Goal: Task Accomplishment & Management: Complete application form

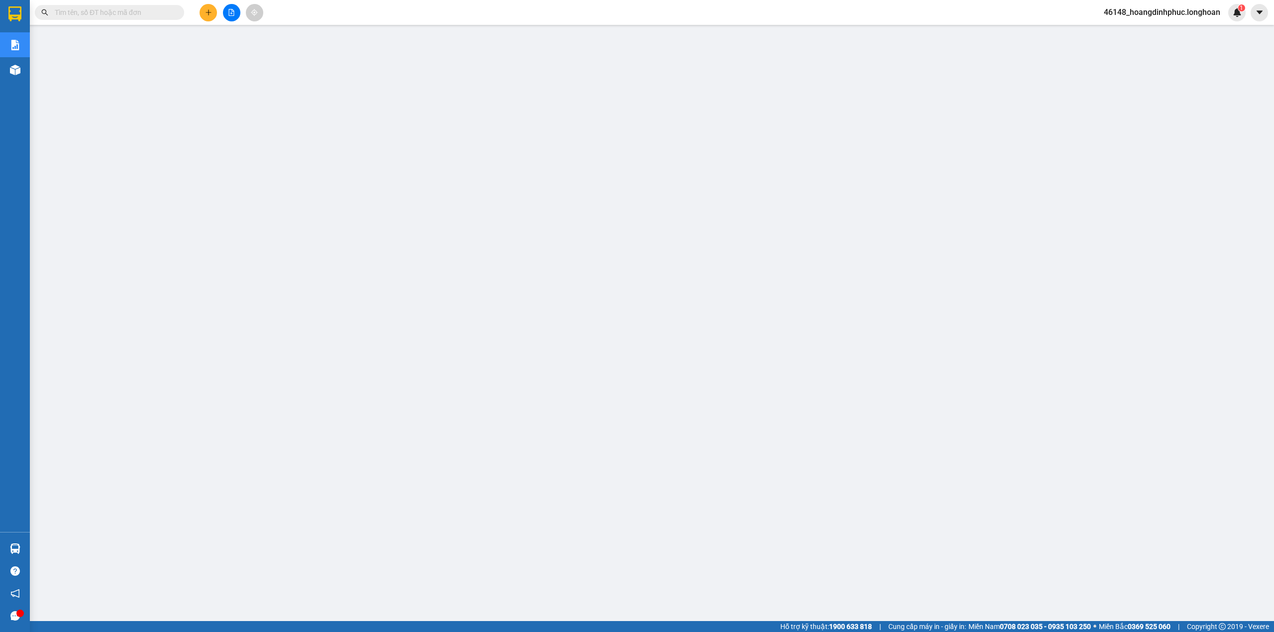
click at [207, 14] on icon "plus" at bounding box center [208, 12] width 7 height 7
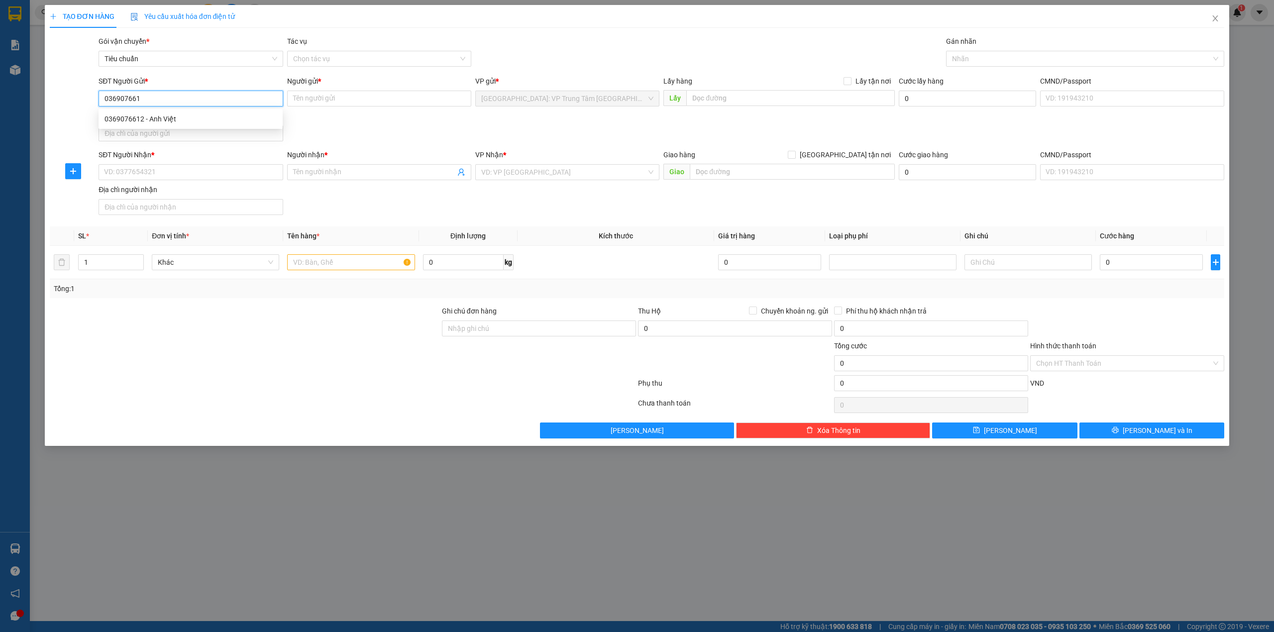
type input "0369076612"
click at [178, 120] on div "0369076612 - Anh Việt" at bounding box center [190, 118] width 172 height 11
type input "Anh Việt"
type input "0369076612"
click at [172, 170] on input "SĐT Người Nhận *" at bounding box center [191, 172] width 184 height 16
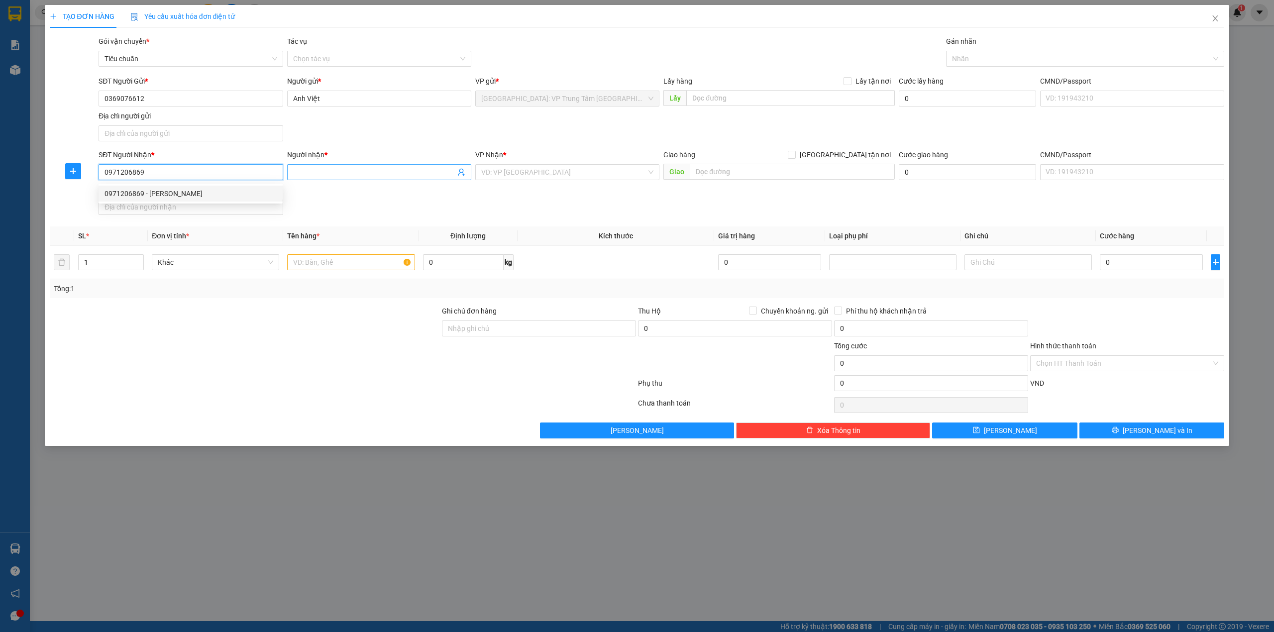
type input "0971206869"
click at [377, 174] on input "Người nhận *" at bounding box center [374, 172] width 162 height 11
click at [245, 180] on input "0971206869" at bounding box center [191, 172] width 184 height 16
drag, startPoint x: 204, startPoint y: 190, endPoint x: 211, endPoint y: 191, distance: 7.0
click at [205, 190] on div "0971206869 - [PERSON_NAME]" at bounding box center [190, 193] width 172 height 11
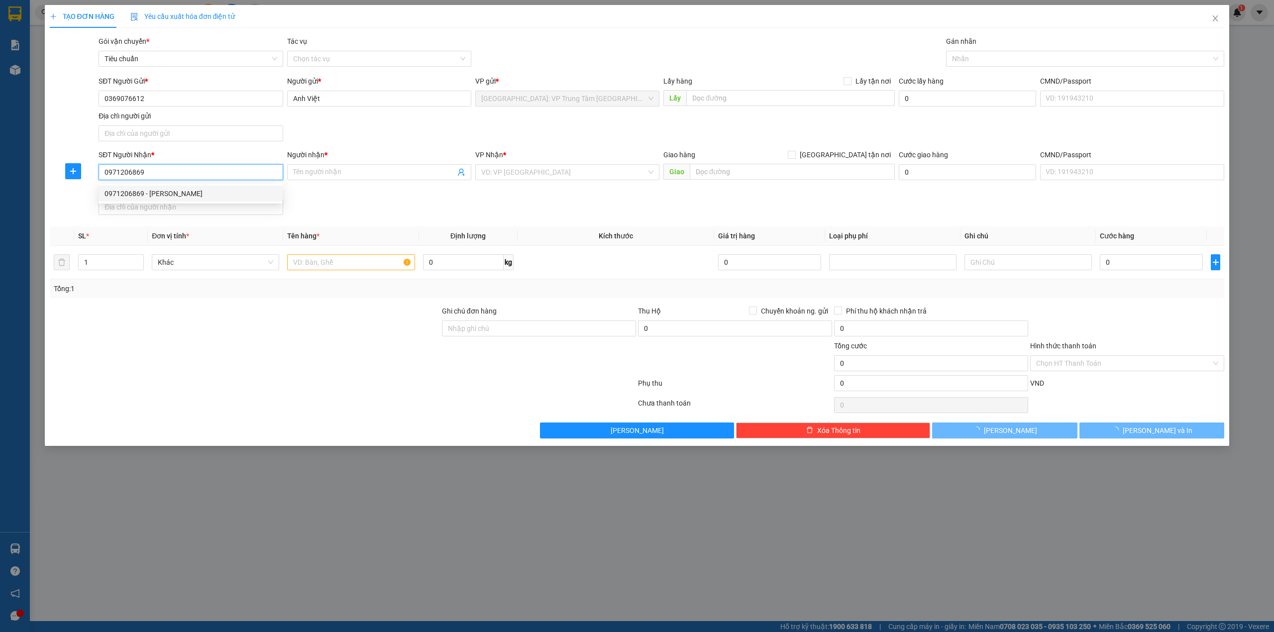
type input "[PERSON_NAME]"
checkbox input "true"
type input "khu đô thị [GEOGRAPHIC_DATA] luxury -[GEOGRAPHIC_DATA] - [GEOGRAPHIC_DATA]"
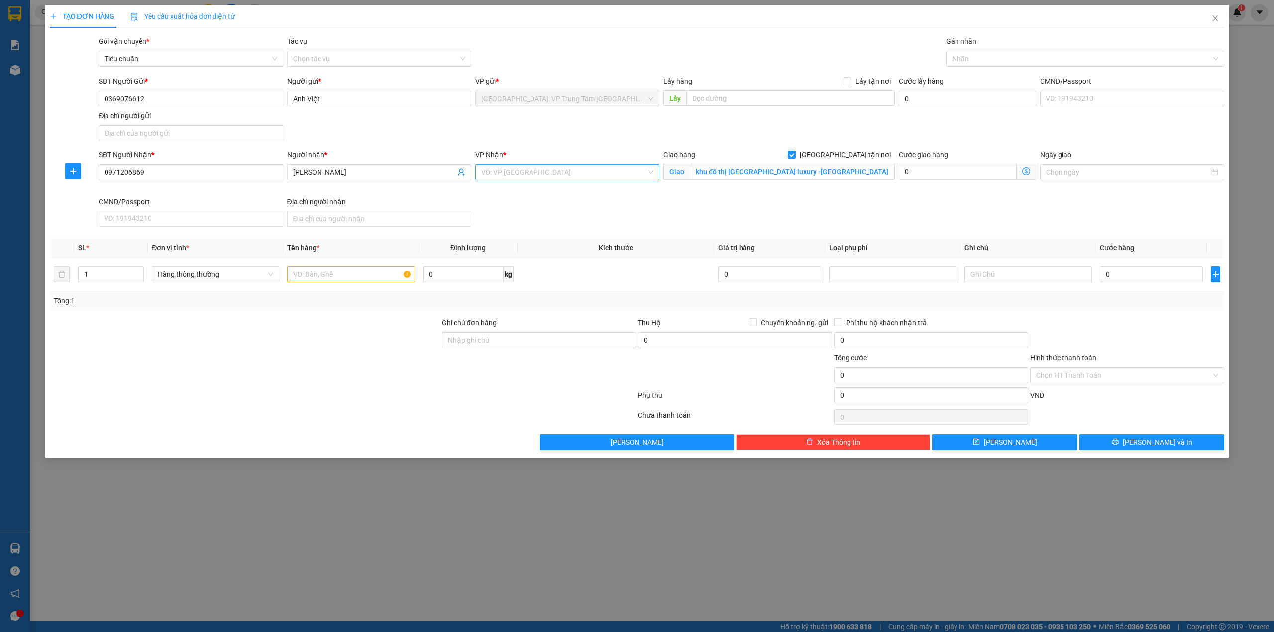
click at [536, 174] on input "search" at bounding box center [563, 172] width 165 height 15
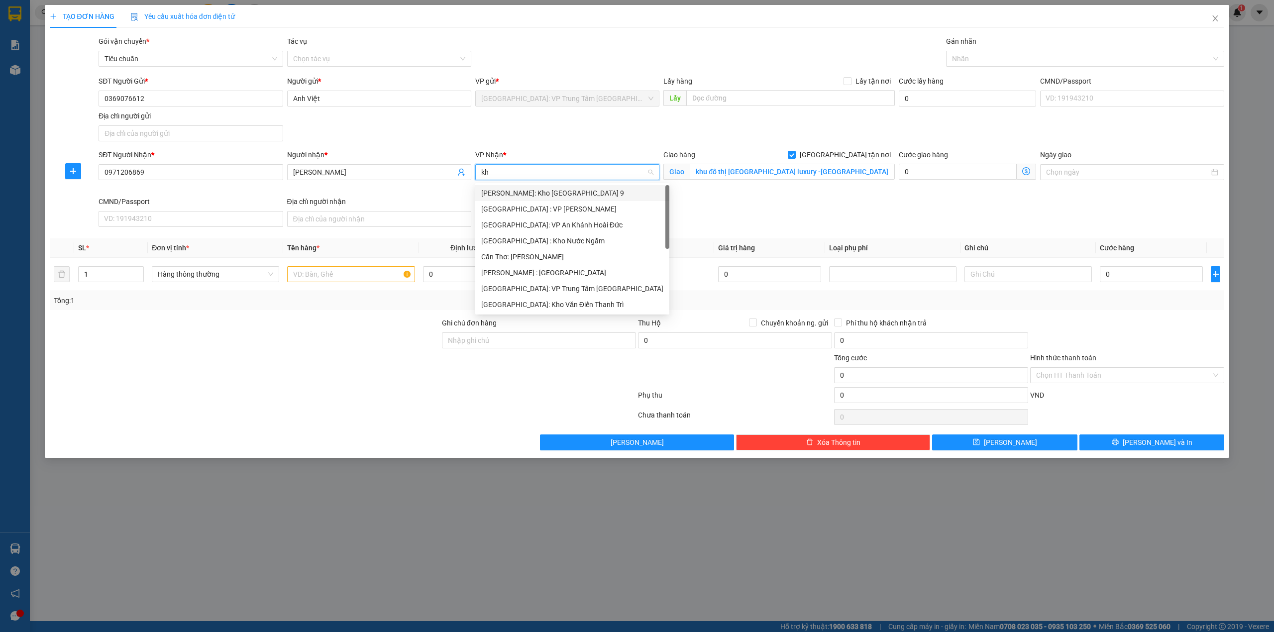
type input "kho"
click at [562, 259] on div "[GEOGRAPHIC_DATA]: Kho Văn Điển Thanh Trì" at bounding box center [567, 256] width 172 height 11
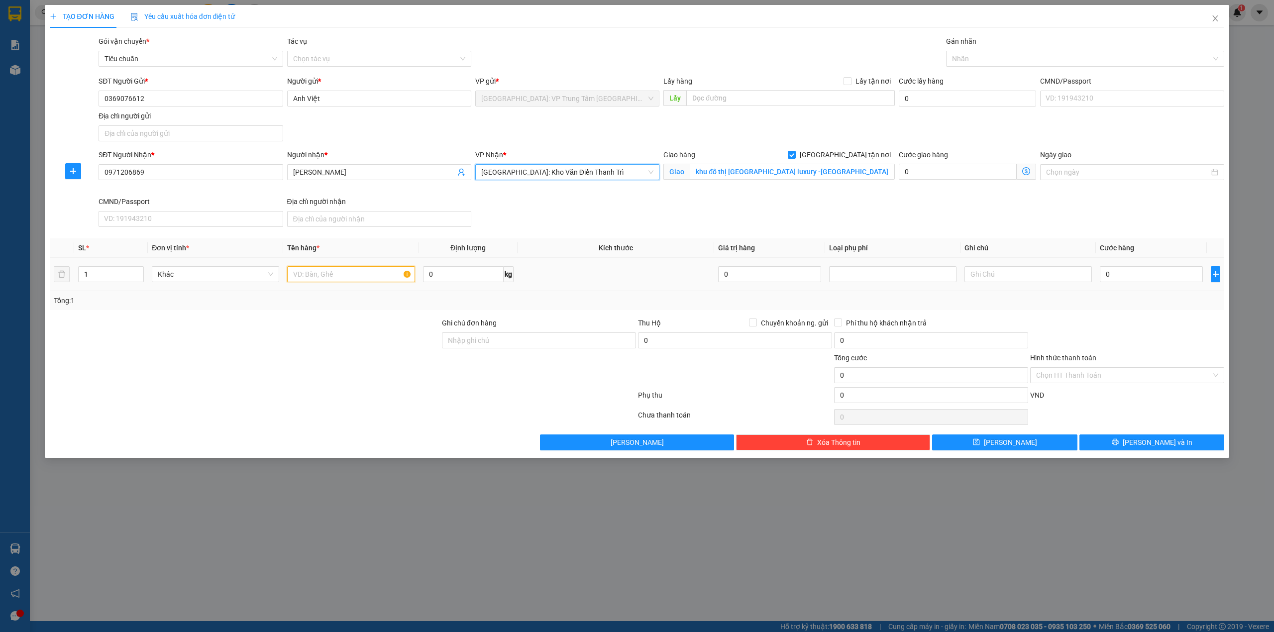
click at [348, 278] on input "text" at bounding box center [350, 274] width 127 height 16
click at [998, 60] on div at bounding box center [1080, 59] width 264 height 12
type input "1 thùng giấy"
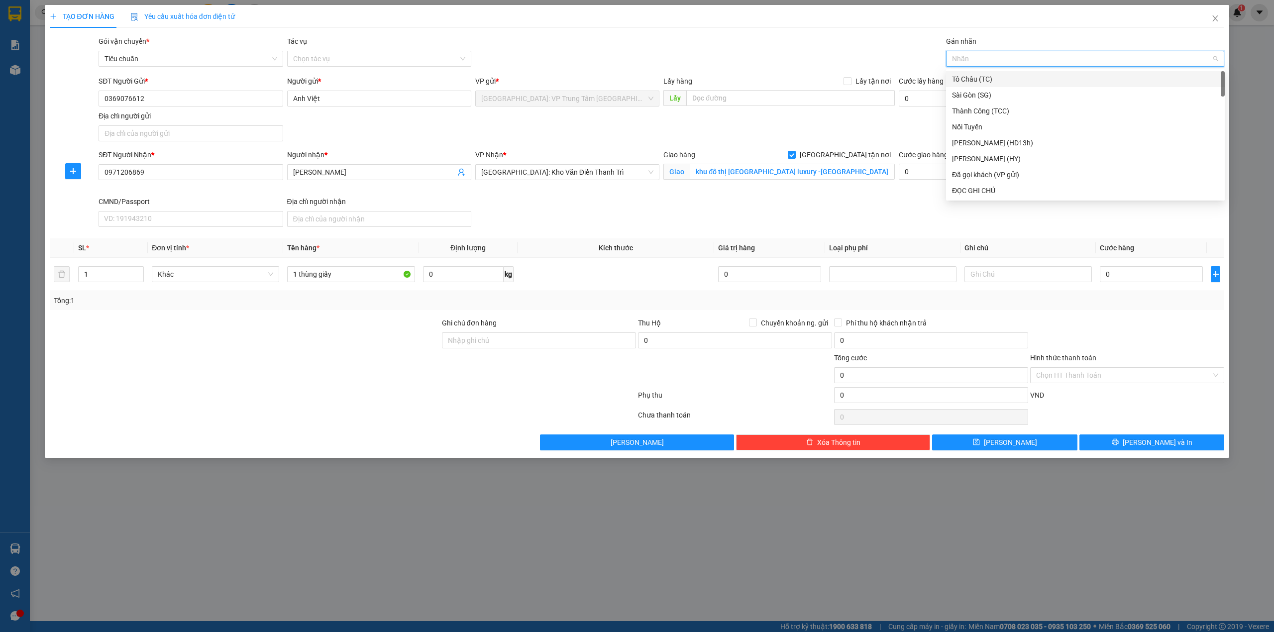
type input "g"
click at [997, 191] on div "[GEOGRAPHIC_DATA] tận nơi" at bounding box center [1085, 190] width 267 height 11
click at [1137, 282] on input "0" at bounding box center [1151, 274] width 103 height 16
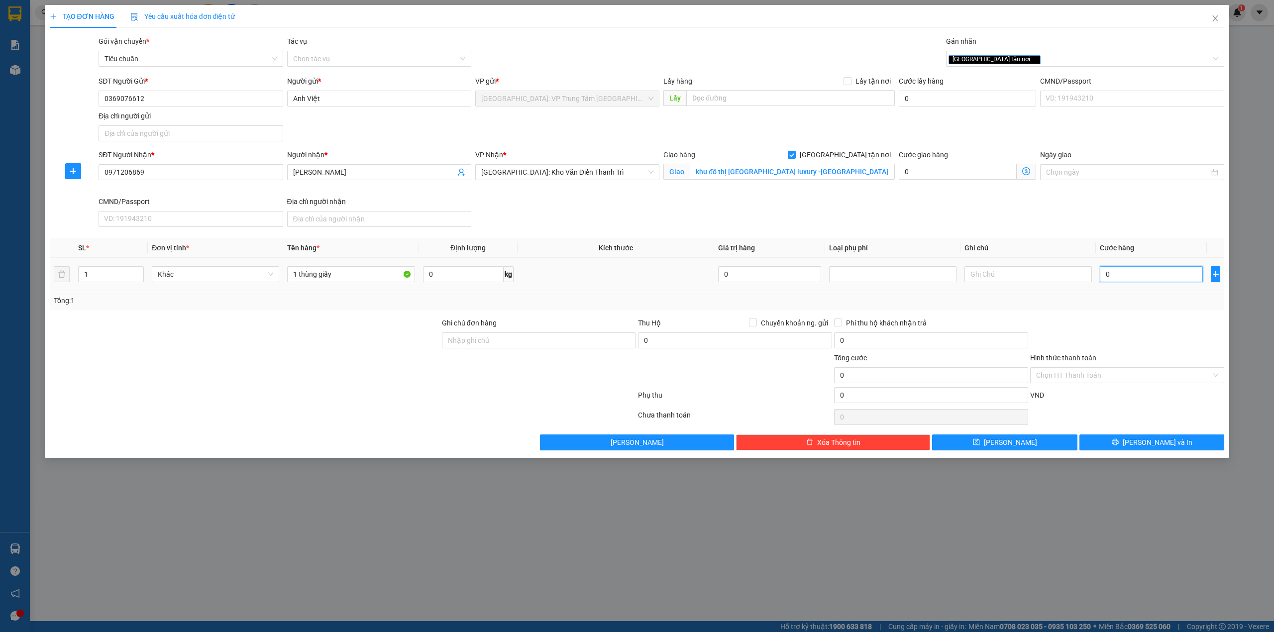
type input "2"
type input "23"
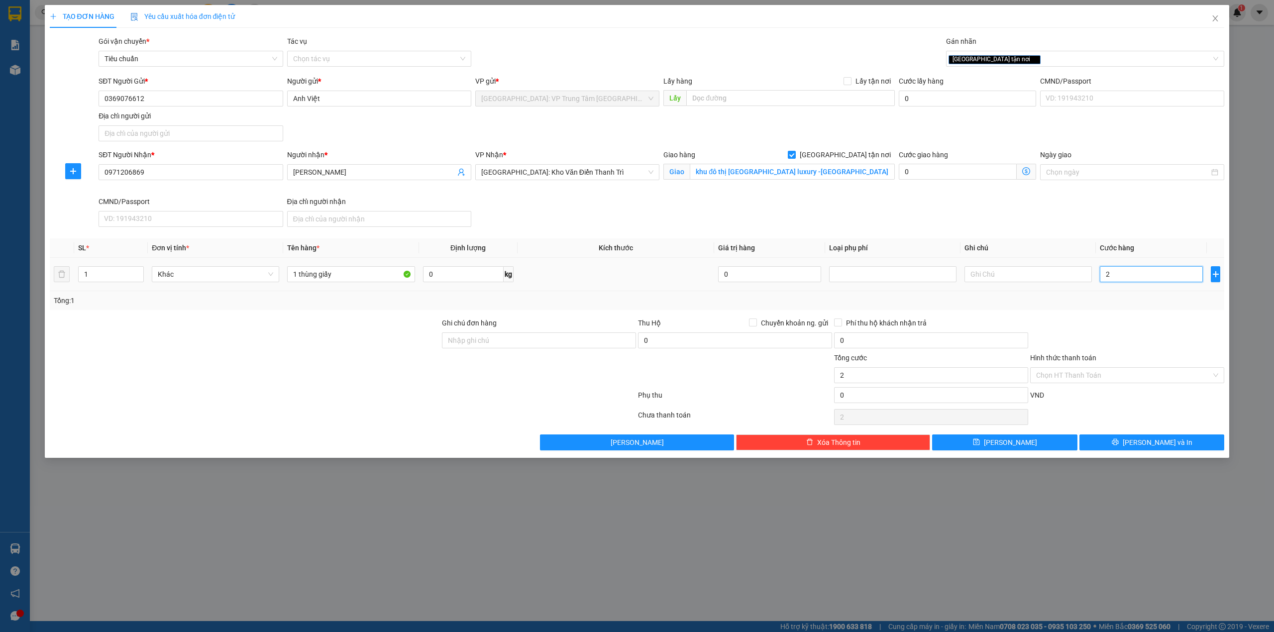
type input "23"
type input "230"
type input "2.300"
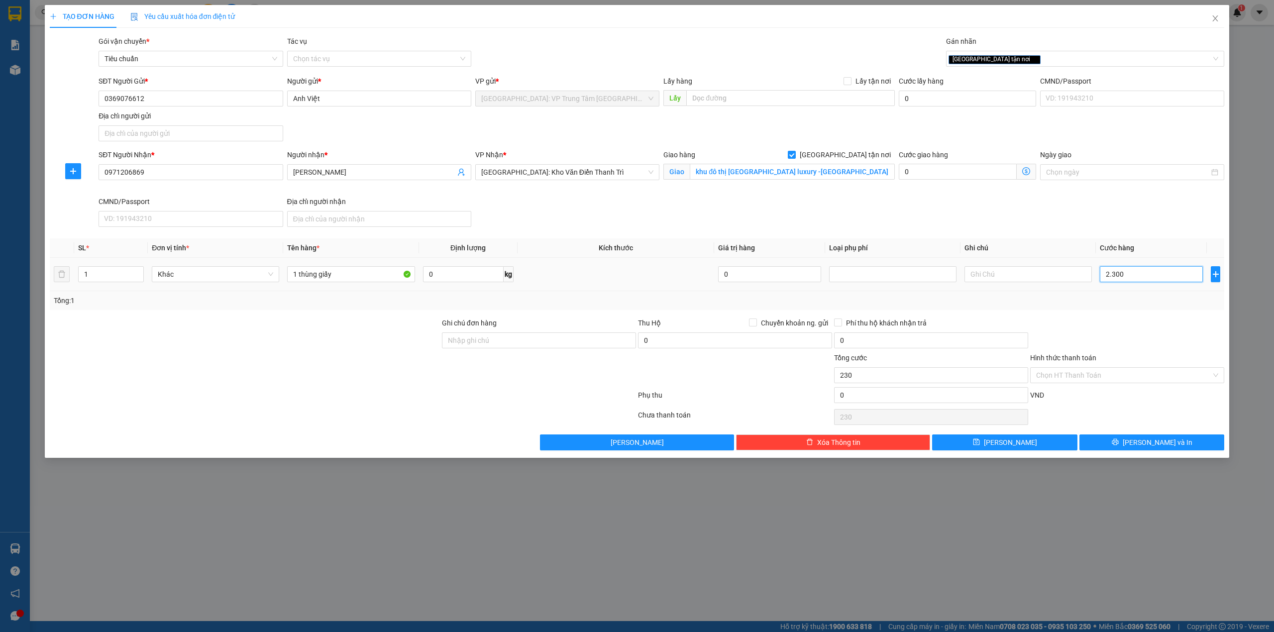
type input "2.300"
type input "23.000"
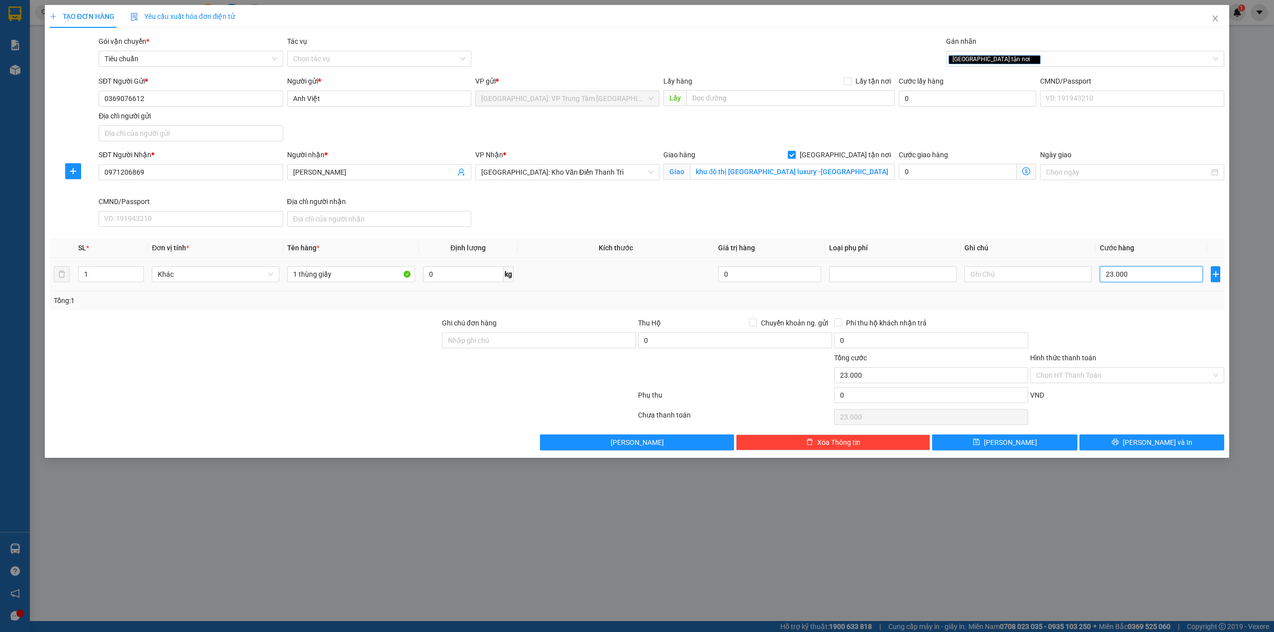
type input "230.000"
click at [1004, 230] on div "SĐT Người Nhận * 0971206869 Người nhận * [PERSON_NAME] VP Nhận * [GEOGRAPHIC_DA…" at bounding box center [661, 190] width 1129 height 82
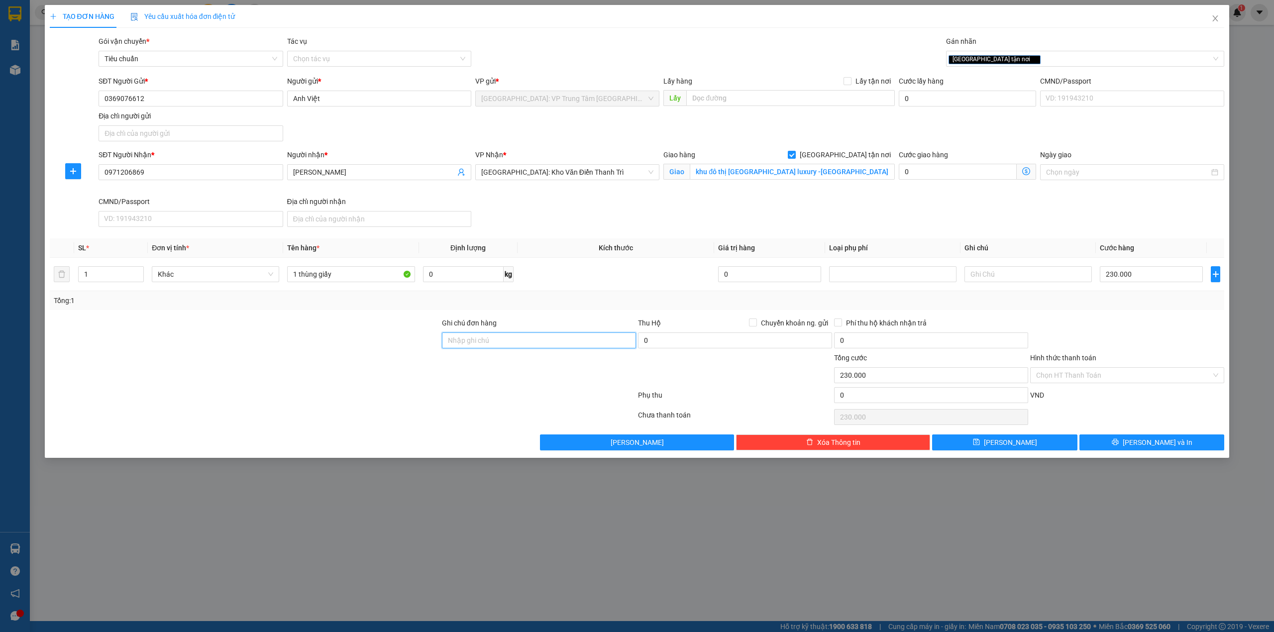
drag, startPoint x: 506, startPoint y: 346, endPoint x: 521, endPoint y: 346, distance: 15.4
click at [506, 346] on input "Ghi chú đơn hàng" at bounding box center [539, 340] width 194 height 16
click at [731, 367] on div at bounding box center [735, 369] width 196 height 35
click at [1198, 444] on button "[PERSON_NAME] và In" at bounding box center [1151, 442] width 145 height 16
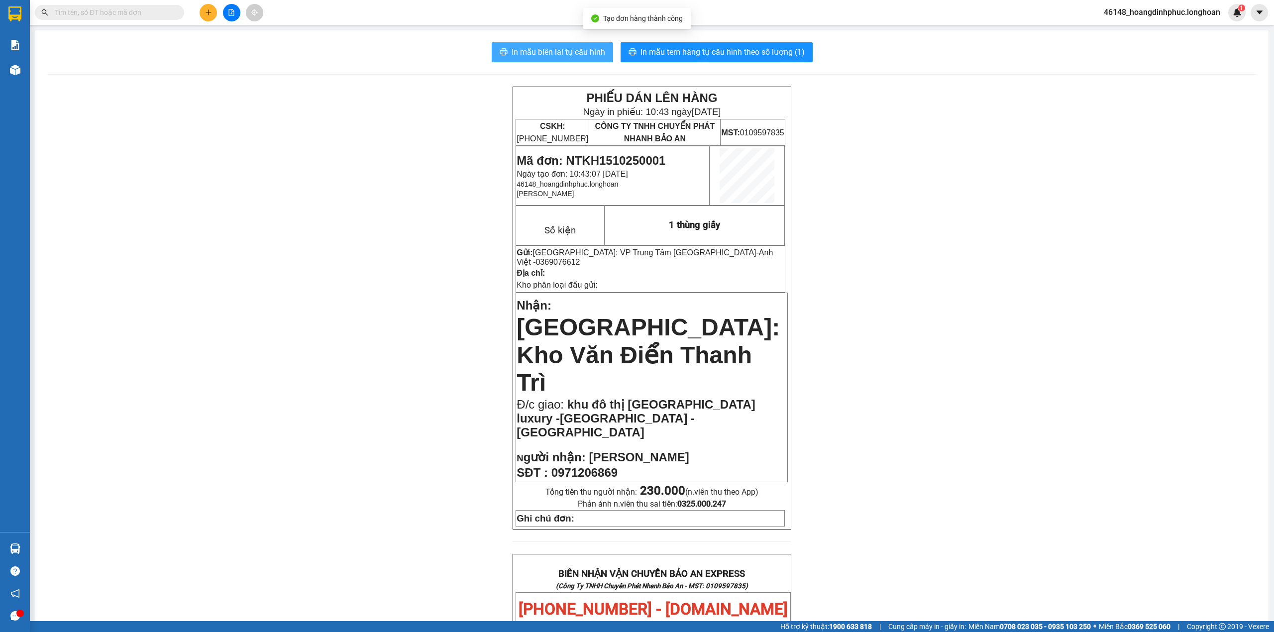
click at [598, 48] on span "In mẫu biên lai tự cấu hình" at bounding box center [558, 52] width 94 height 12
click at [586, 466] on span "0971206869" at bounding box center [584, 472] width 66 height 13
copy span "0971206869"
click at [136, 12] on input "text" at bounding box center [113, 12] width 117 height 11
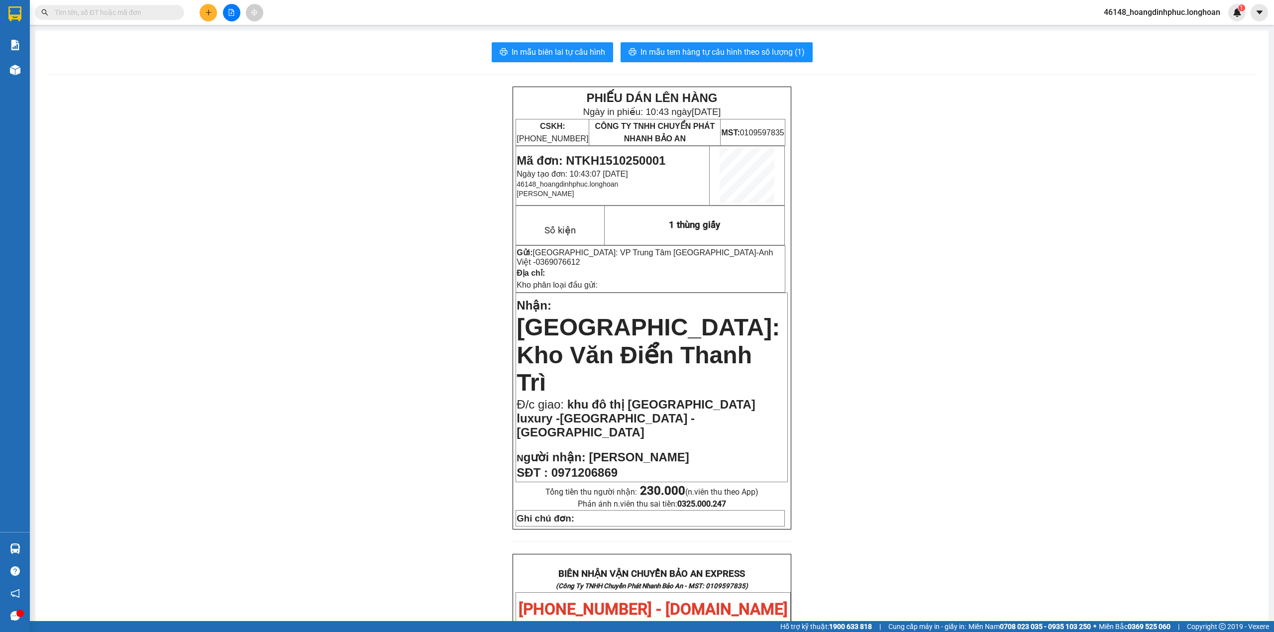
paste input "0971206869"
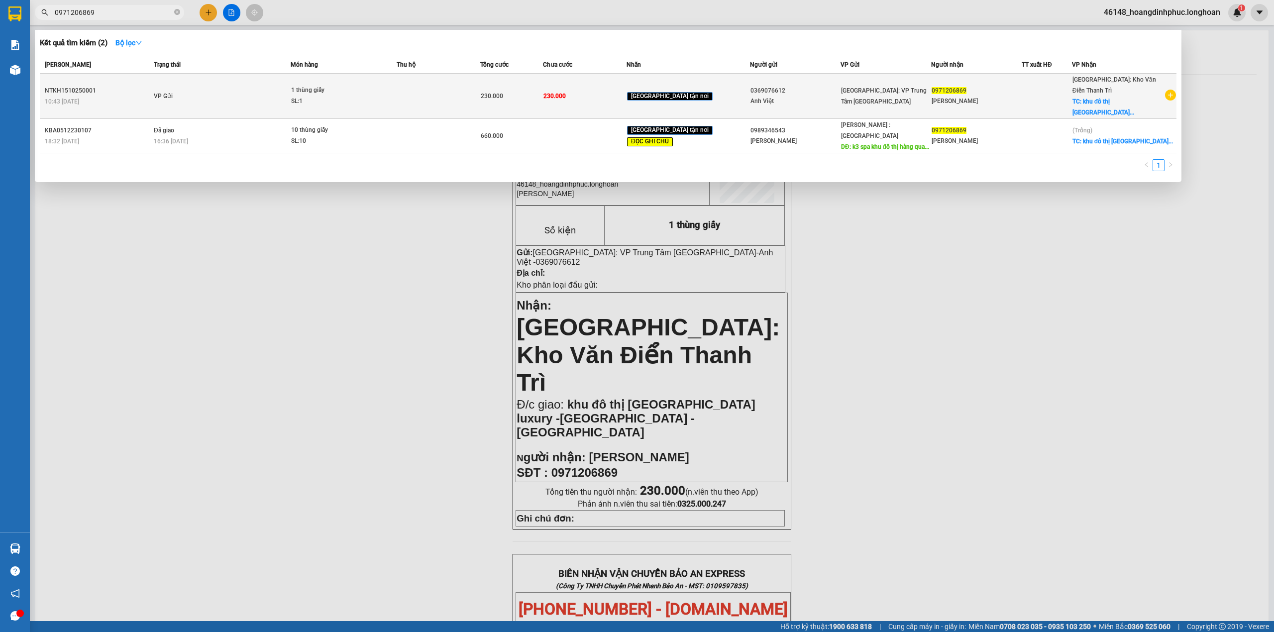
type input "0971206869"
click at [396, 101] on span "1 thùng giấy SL: 1" at bounding box center [343, 95] width 105 height 21
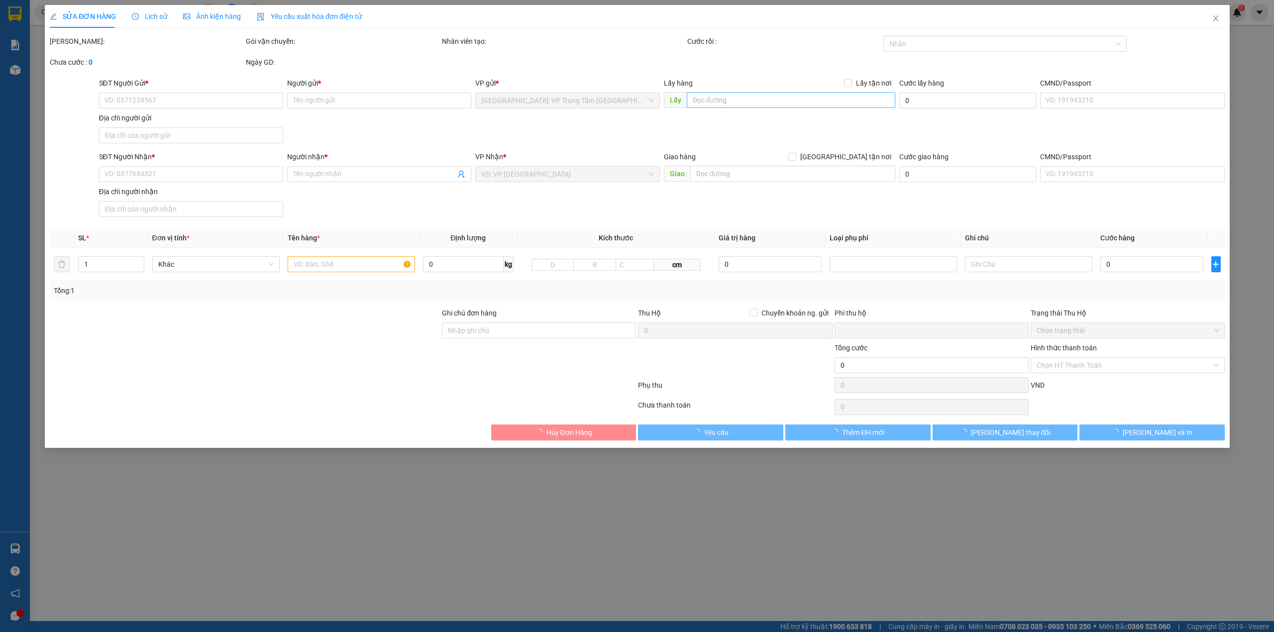
type input "0369076612"
type input "Anh Việt"
type input "0971206869"
type input "[PERSON_NAME]"
checkbox input "true"
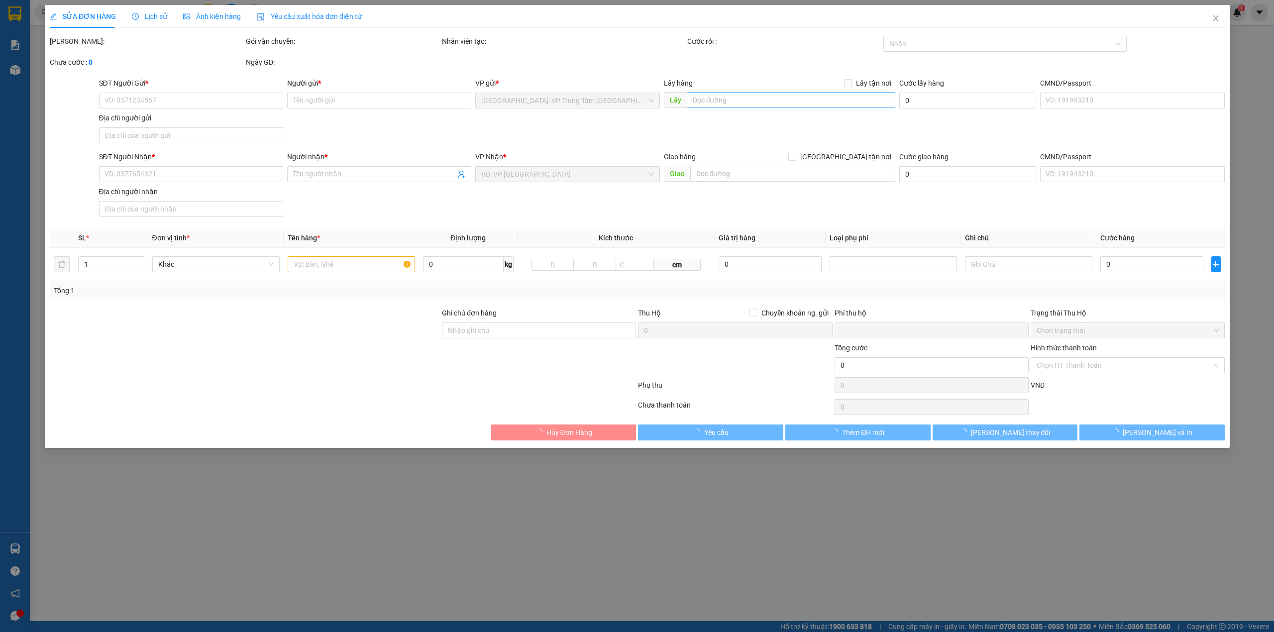
type input "khu đô thị [GEOGRAPHIC_DATA] luxury -[GEOGRAPHIC_DATA] - [GEOGRAPHIC_DATA]"
type input "0"
type input "230.000"
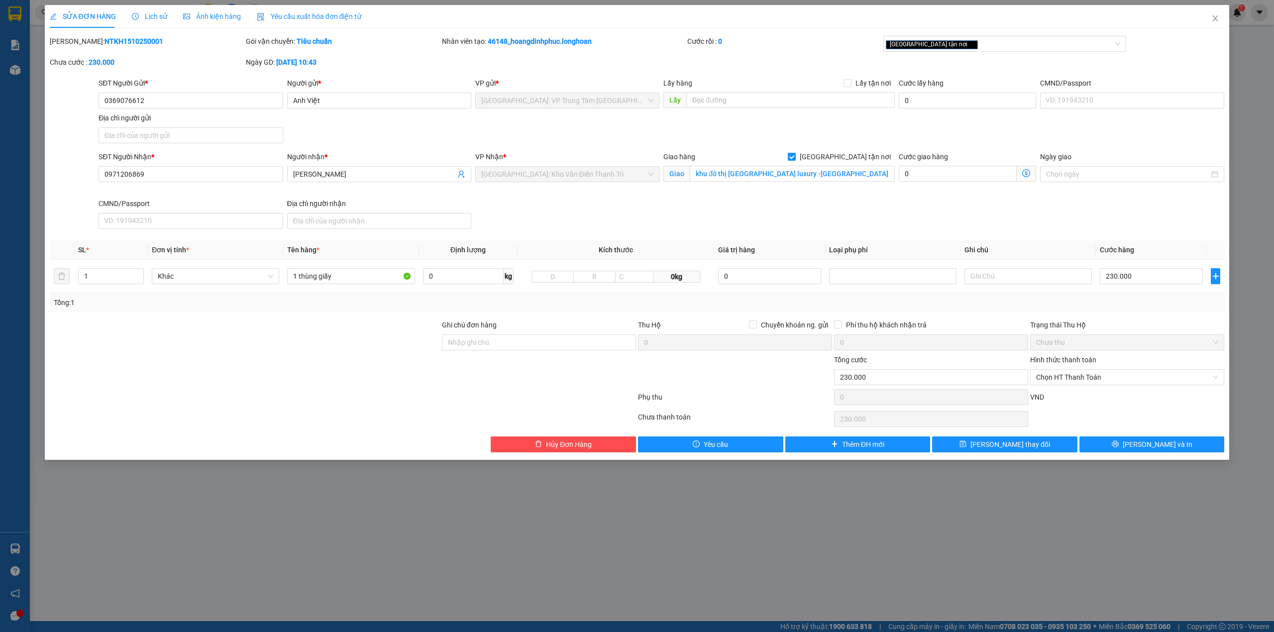
click at [152, 23] on div "Lịch sử" at bounding box center [149, 16] width 35 height 23
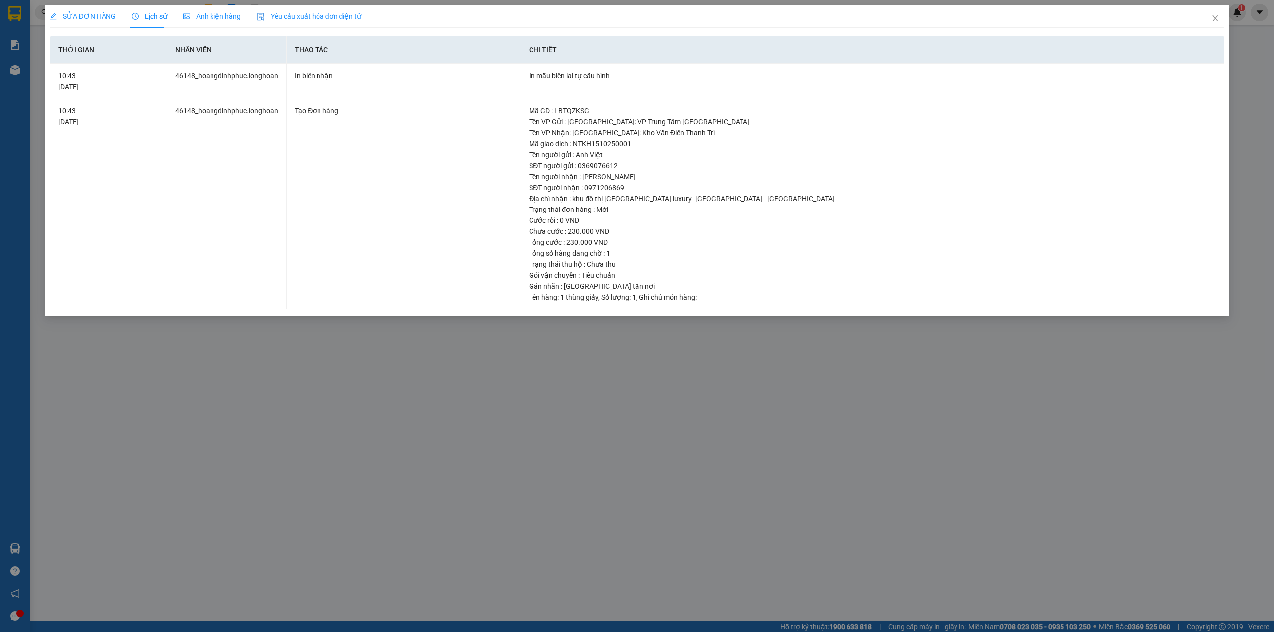
click at [117, 14] on div "SỬA ĐƠN HÀNG Lịch sử Ảnh kiện hàng Yêu cầu xuất hóa đơn điện tử" at bounding box center [206, 16] width 312 height 23
click at [84, 15] on span "SỬA ĐƠN HÀNG" at bounding box center [83, 16] width 66 height 8
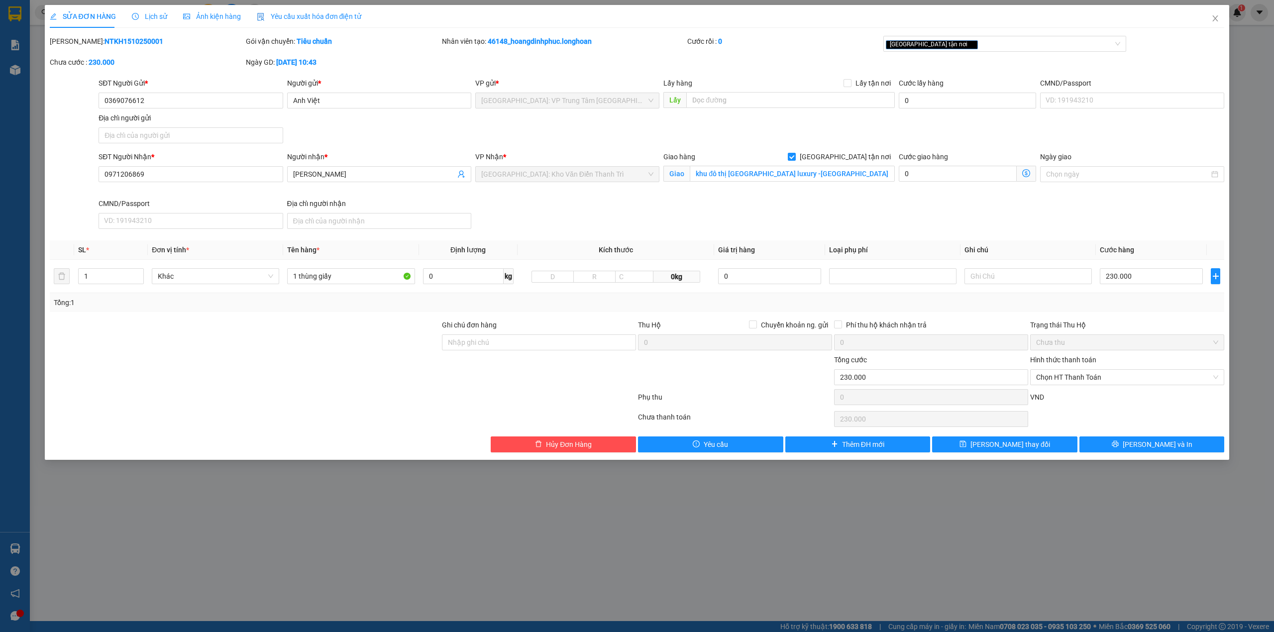
drag, startPoint x: 1120, startPoint y: 379, endPoint x: 1120, endPoint y: 388, distance: 9.5
click at [1120, 379] on span "Chọn HT Thanh Toán" at bounding box center [1127, 377] width 182 height 15
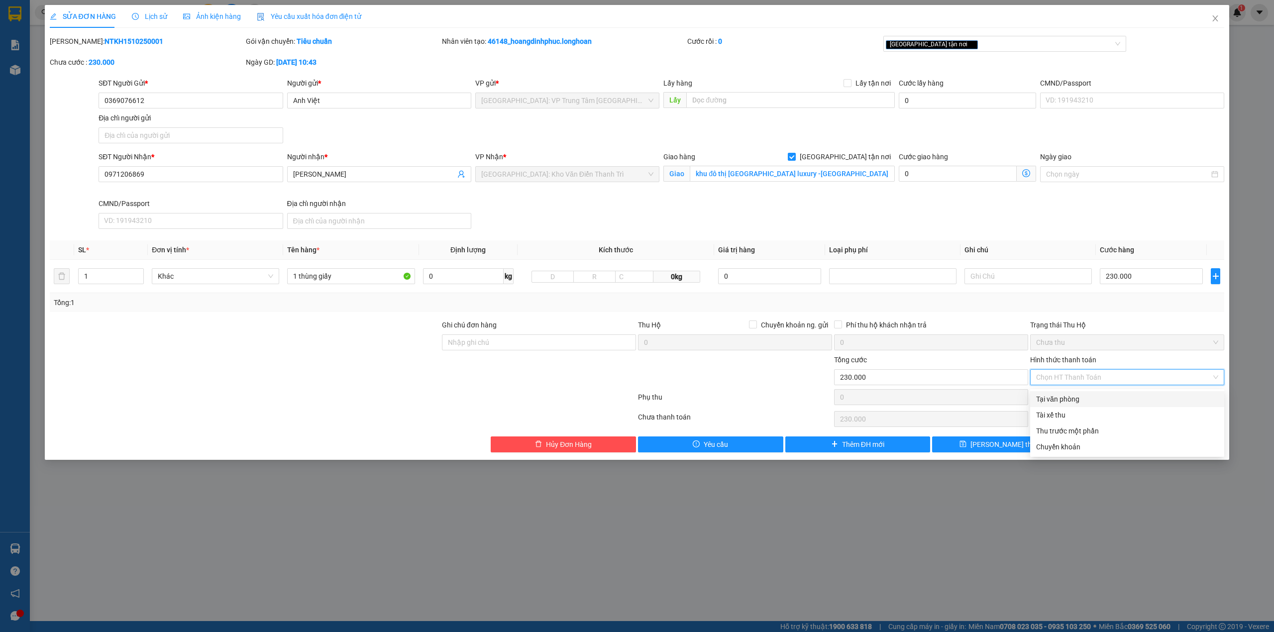
click at [1083, 402] on div "Tại văn phòng" at bounding box center [1127, 399] width 182 height 11
type input "0"
click at [1118, 447] on icon "printer" at bounding box center [1115, 444] width 6 height 6
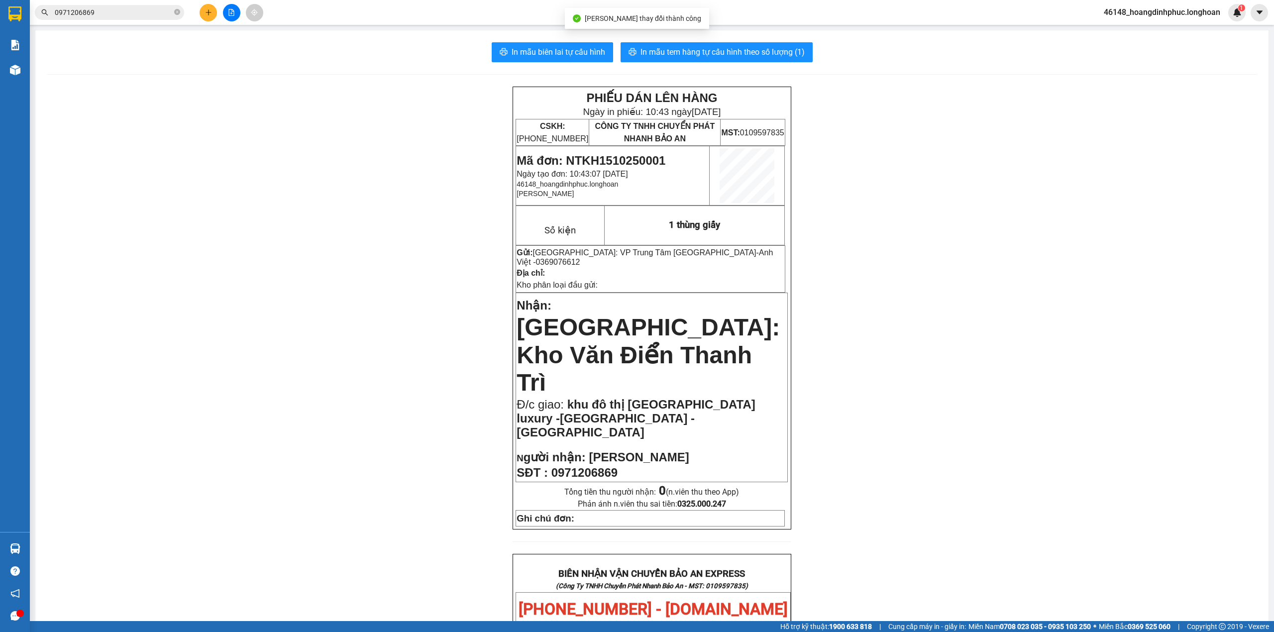
click at [550, 62] on div "In mẫu biên lai tự cấu hình In mẫu tem hàng tự cấu hình theo số lượng (1) PHIẾU…" at bounding box center [651, 587] width 1233 height 1114
click at [557, 54] on span "In mẫu biên lai tự cấu hình" at bounding box center [558, 52] width 94 height 12
click at [734, 49] on span "In mẫu tem hàng tự cấu hình theo số lượng (1)" at bounding box center [722, 52] width 164 height 12
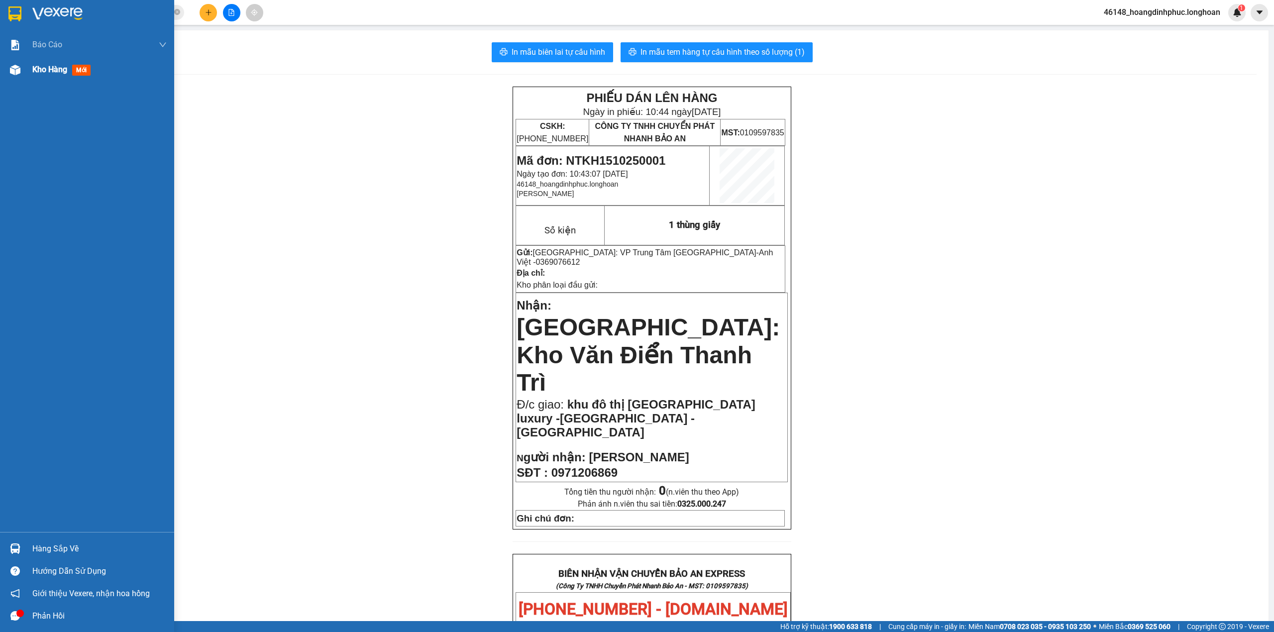
click at [6, 67] on div at bounding box center [14, 69] width 17 height 17
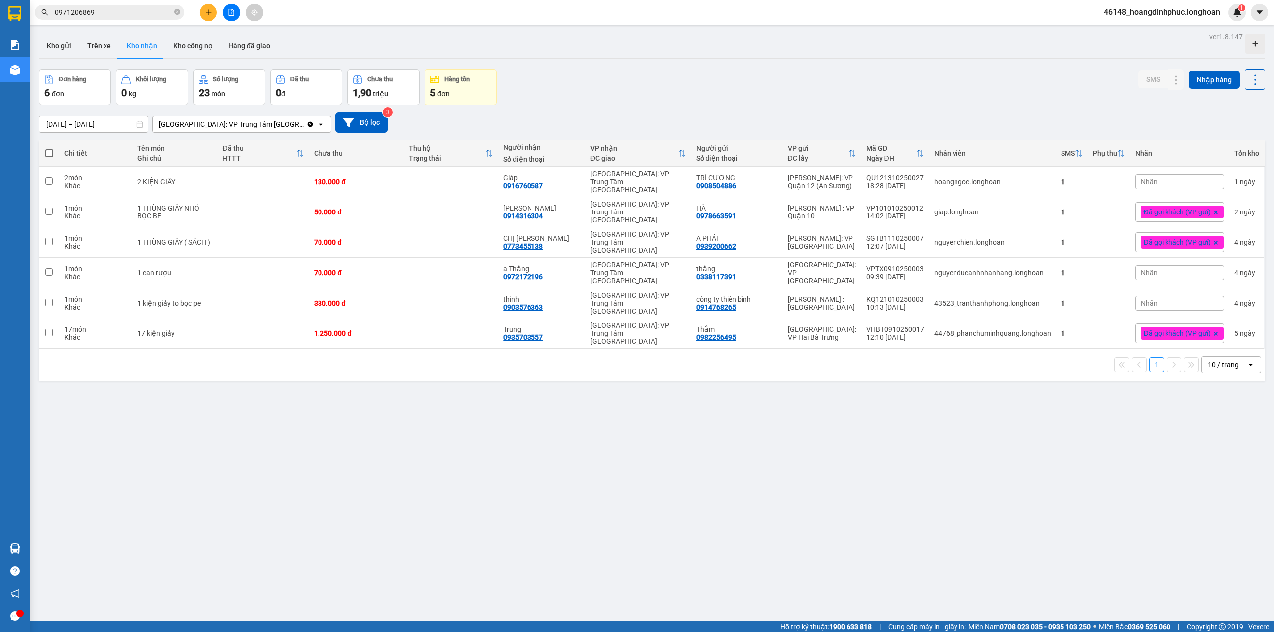
click at [273, 118] on div "[GEOGRAPHIC_DATA]: VP Trung Tâm [GEOGRAPHIC_DATA]" at bounding box center [229, 124] width 153 height 16
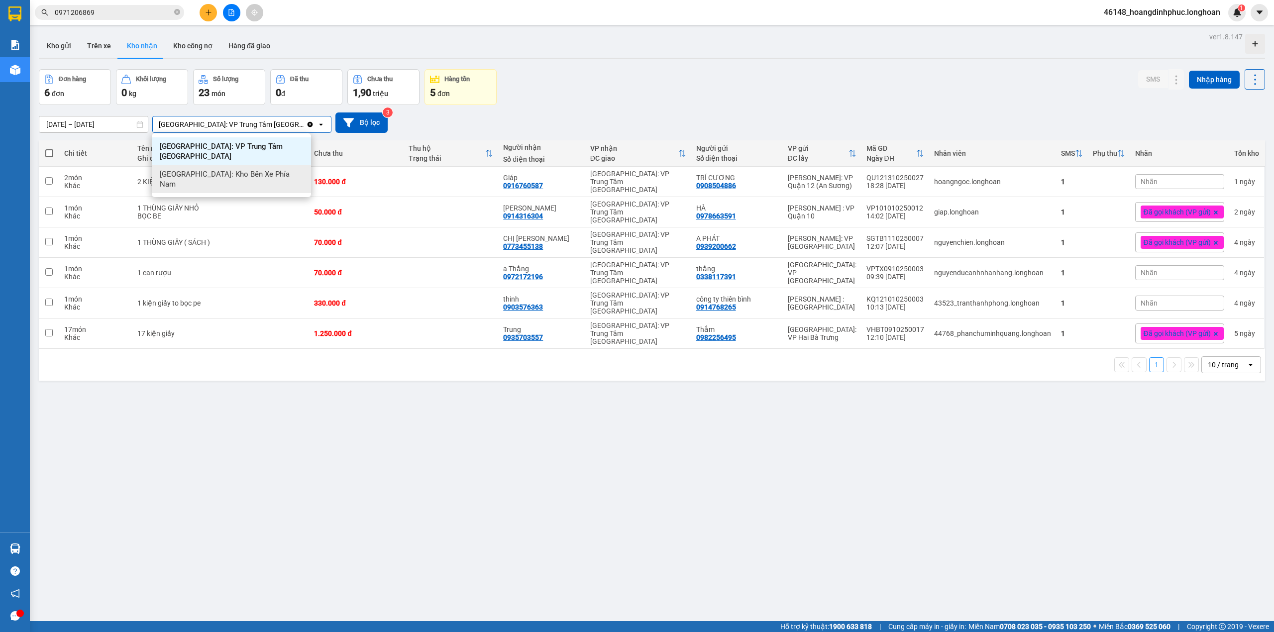
click at [272, 165] on div "[GEOGRAPHIC_DATA]: Kho Bến Xe Phía Nam" at bounding box center [231, 179] width 159 height 28
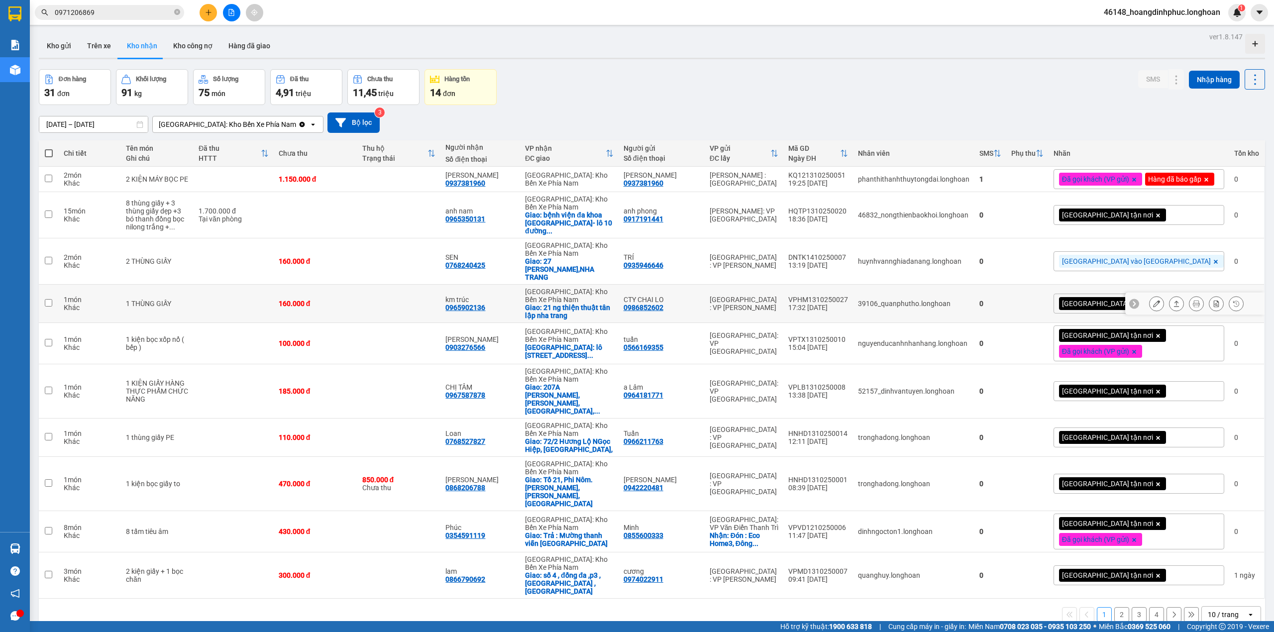
scroll to position [46, 0]
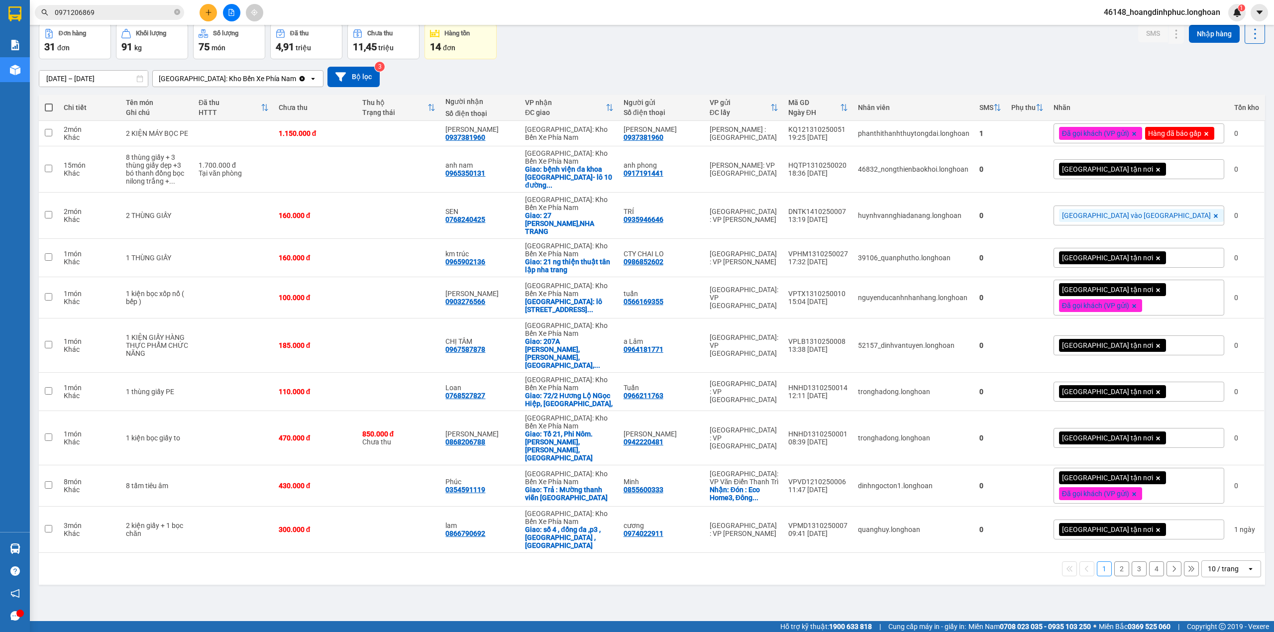
click at [1232, 561] on div "10 / trang" at bounding box center [1224, 569] width 45 height 16
click at [1242, 516] on div "80 / trang" at bounding box center [1221, 509] width 60 height 18
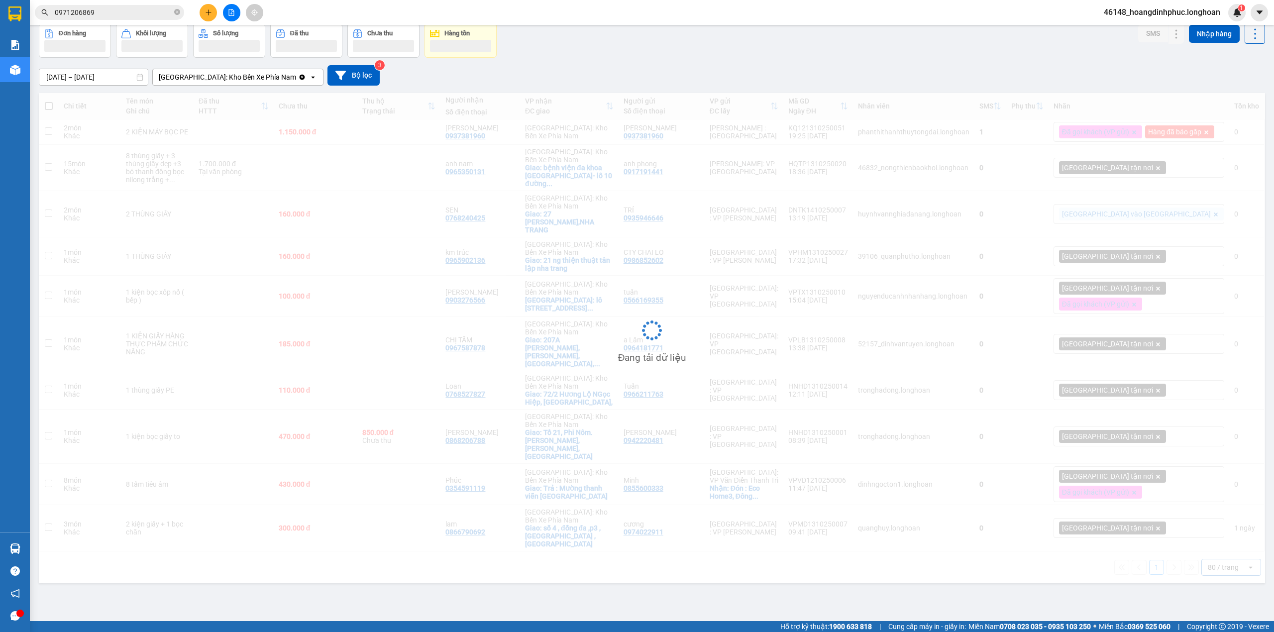
click at [1218, 550] on div "Đang tải dữ liệu" at bounding box center [652, 338] width 1226 height 490
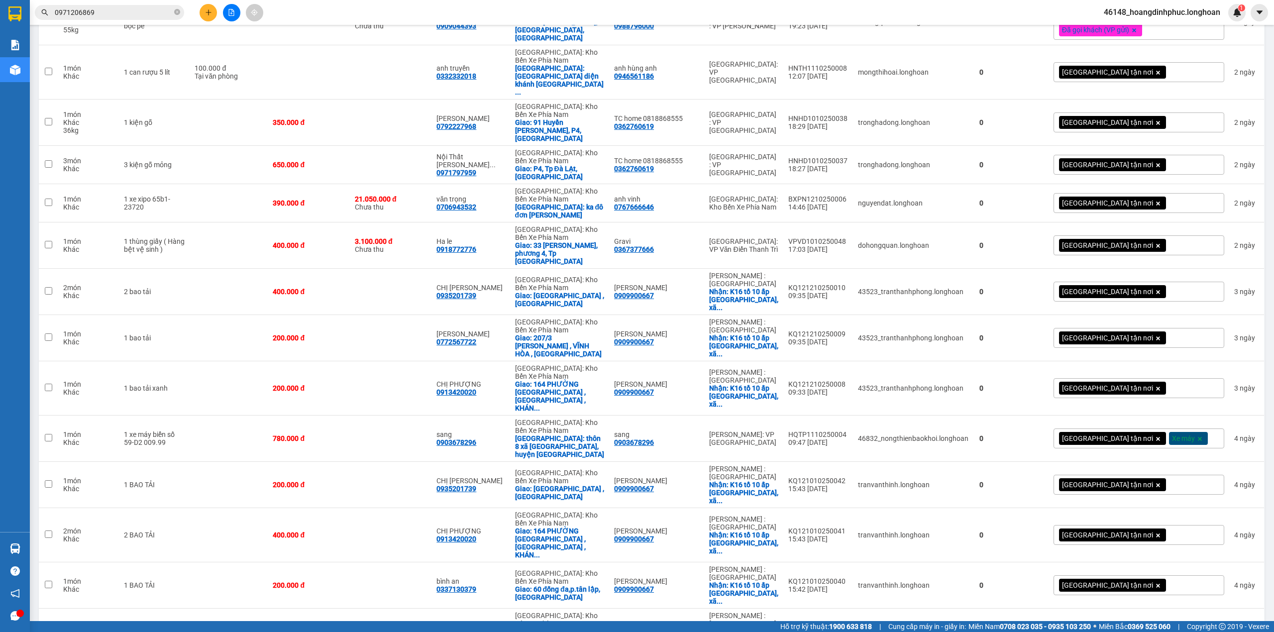
scroll to position [800, 0]
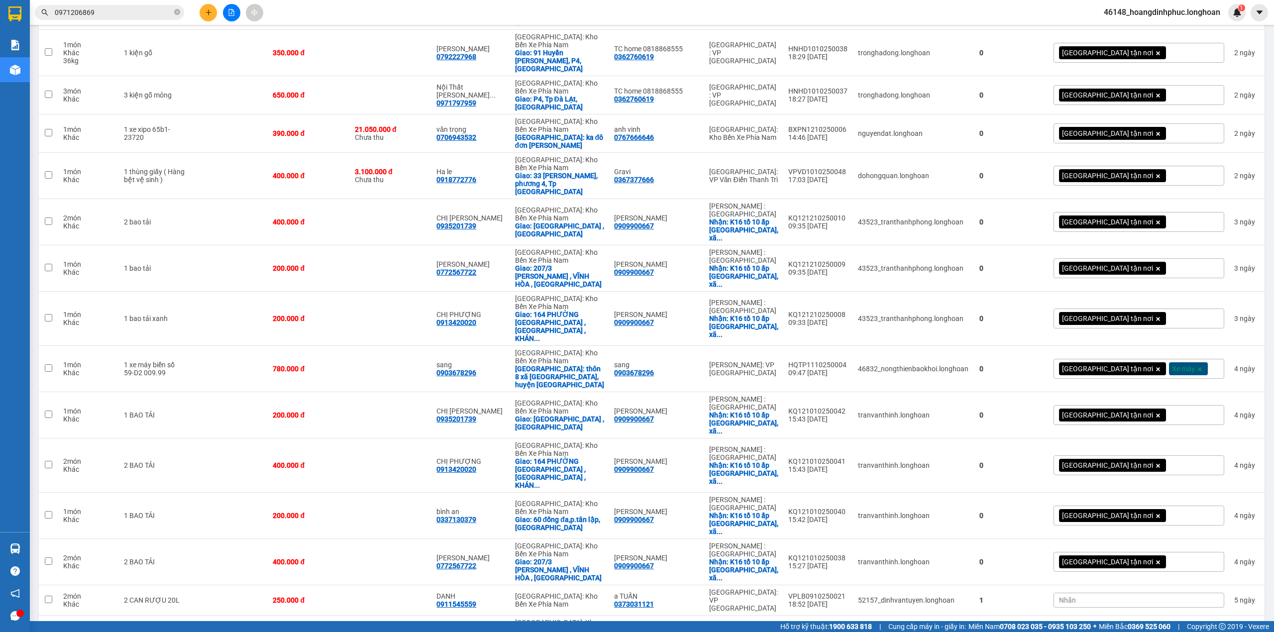
click at [1230, 582] on div "100 / trang" at bounding box center [1221, 575] width 60 height 18
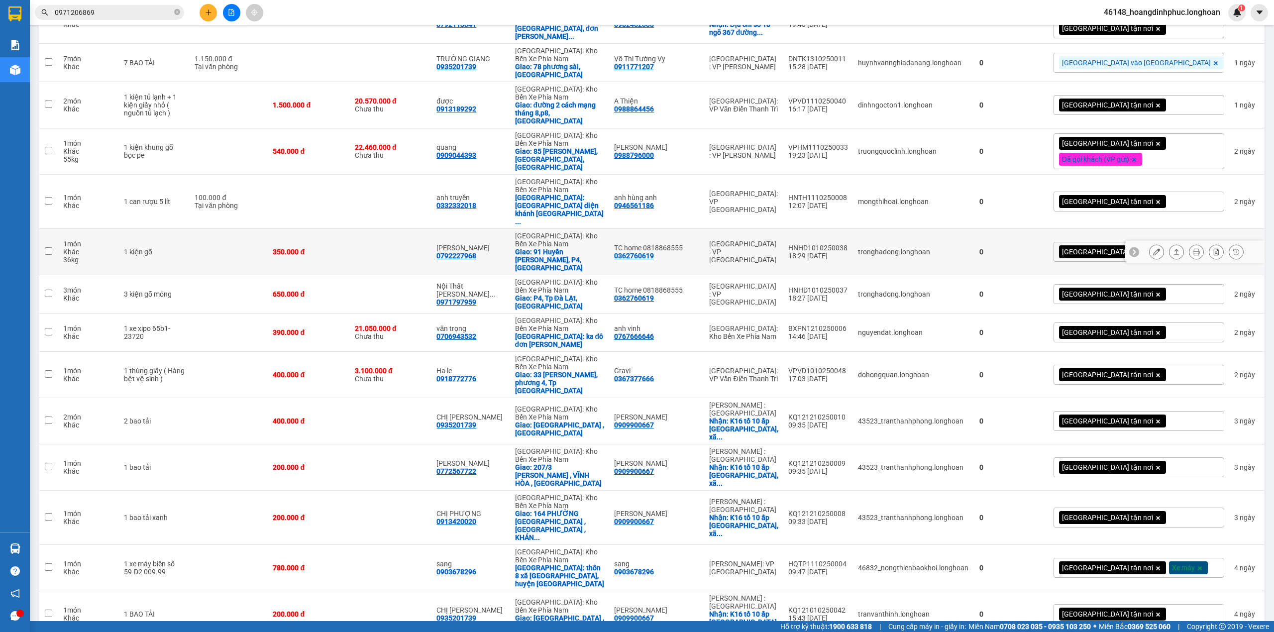
click at [848, 244] on div "HNHD1010250038" at bounding box center [818, 248] width 60 height 8
checkbox input "false"
click at [1193, 248] on icon at bounding box center [1196, 251] width 7 height 7
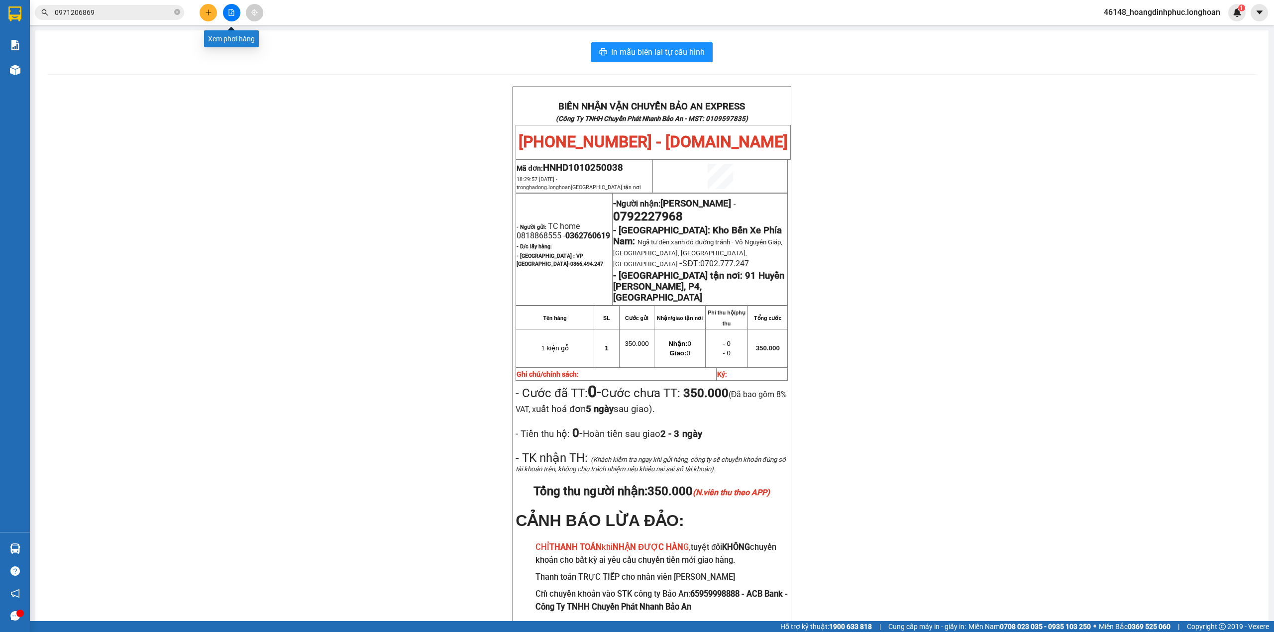
click at [227, 14] on button at bounding box center [231, 12] width 17 height 17
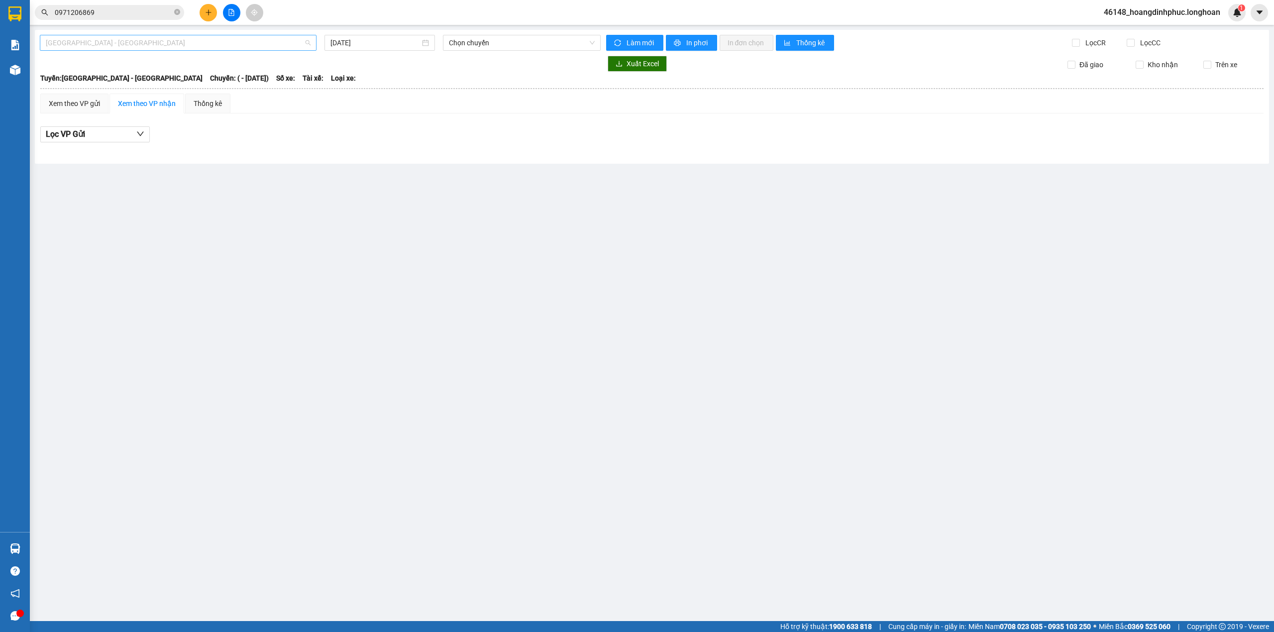
click at [200, 44] on span "[GEOGRAPHIC_DATA] - [GEOGRAPHIC_DATA]" at bounding box center [178, 42] width 265 height 15
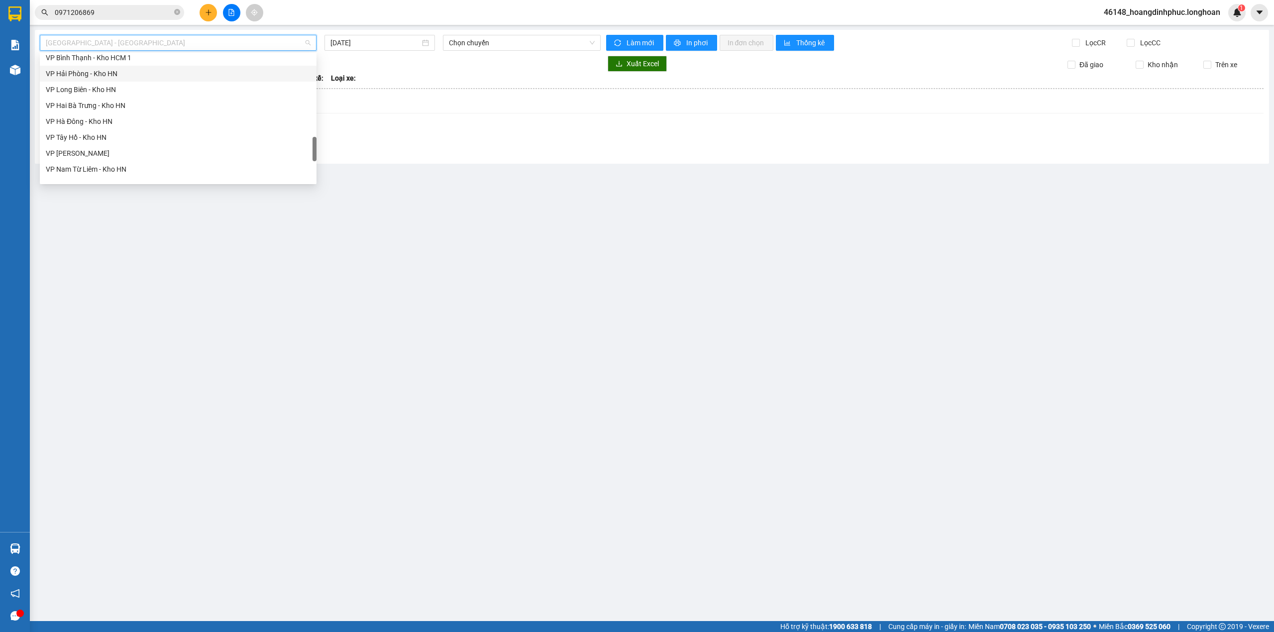
scroll to position [701, 0]
click at [107, 96] on div "Nam [GEOGRAPHIC_DATA]" at bounding box center [178, 94] width 265 height 11
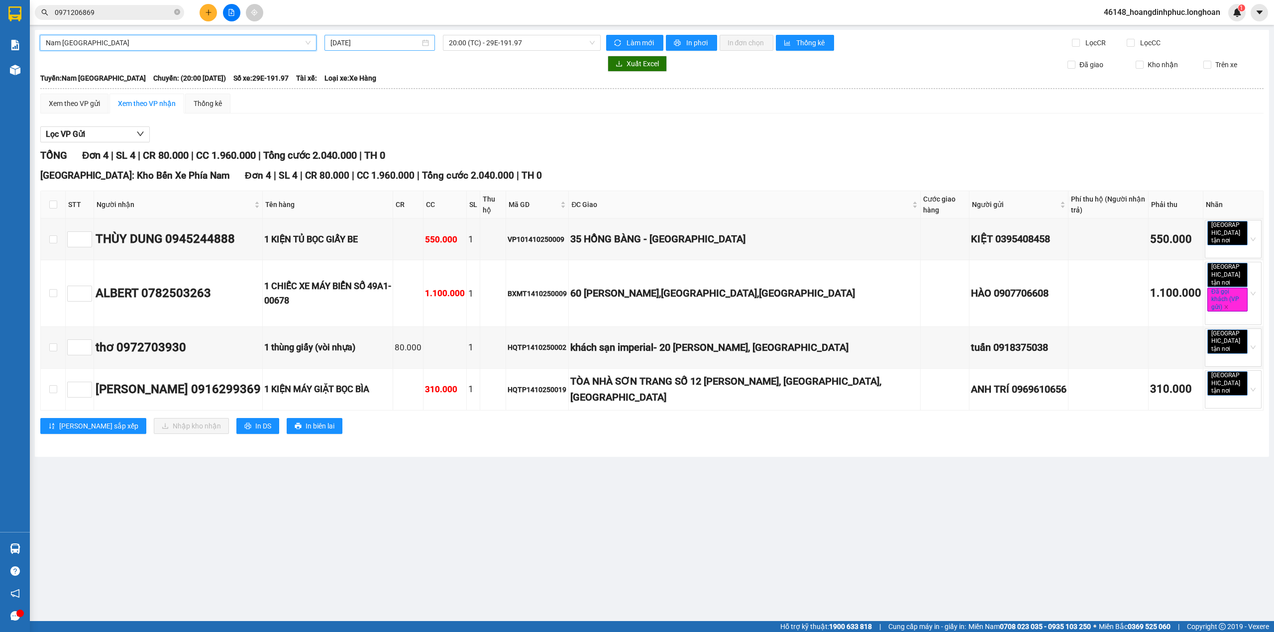
click at [373, 46] on input "[DATE]" at bounding box center [375, 42] width 90 height 11
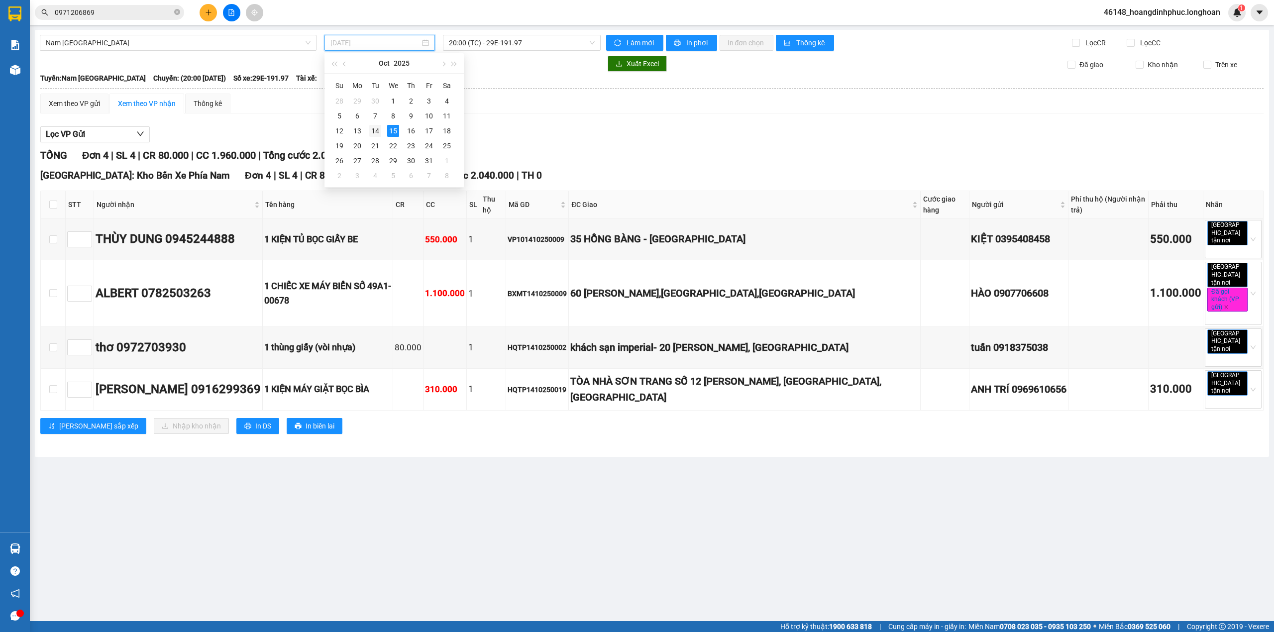
click at [372, 127] on div "14" at bounding box center [375, 131] width 12 height 12
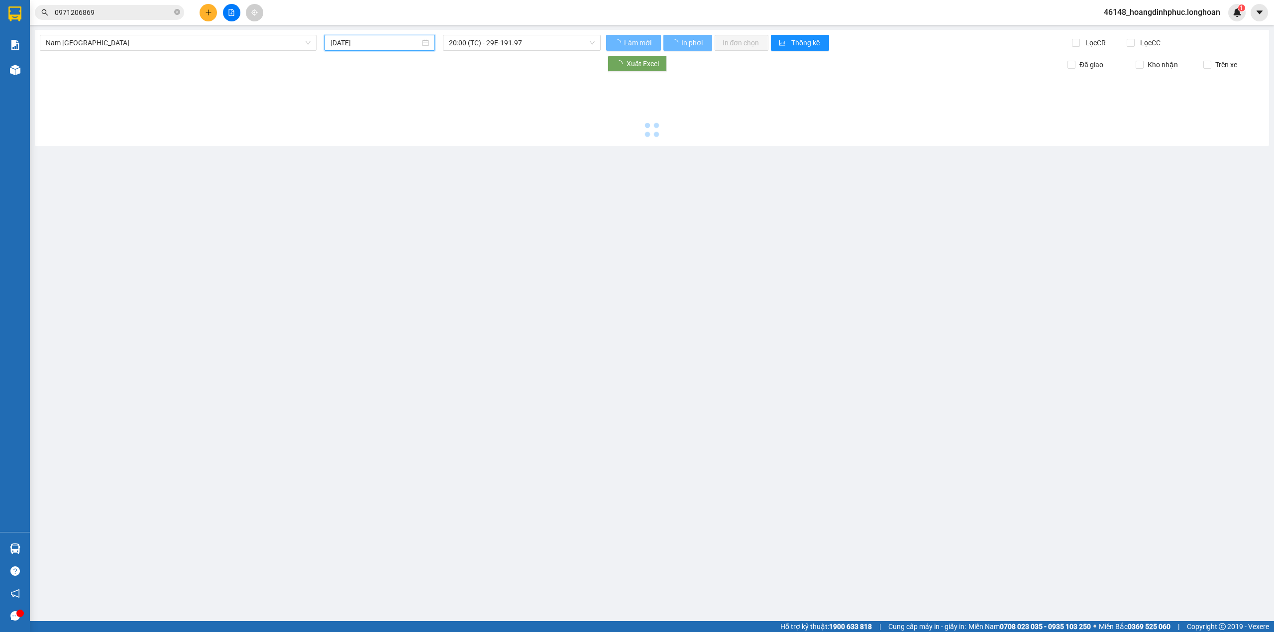
type input "[DATE]"
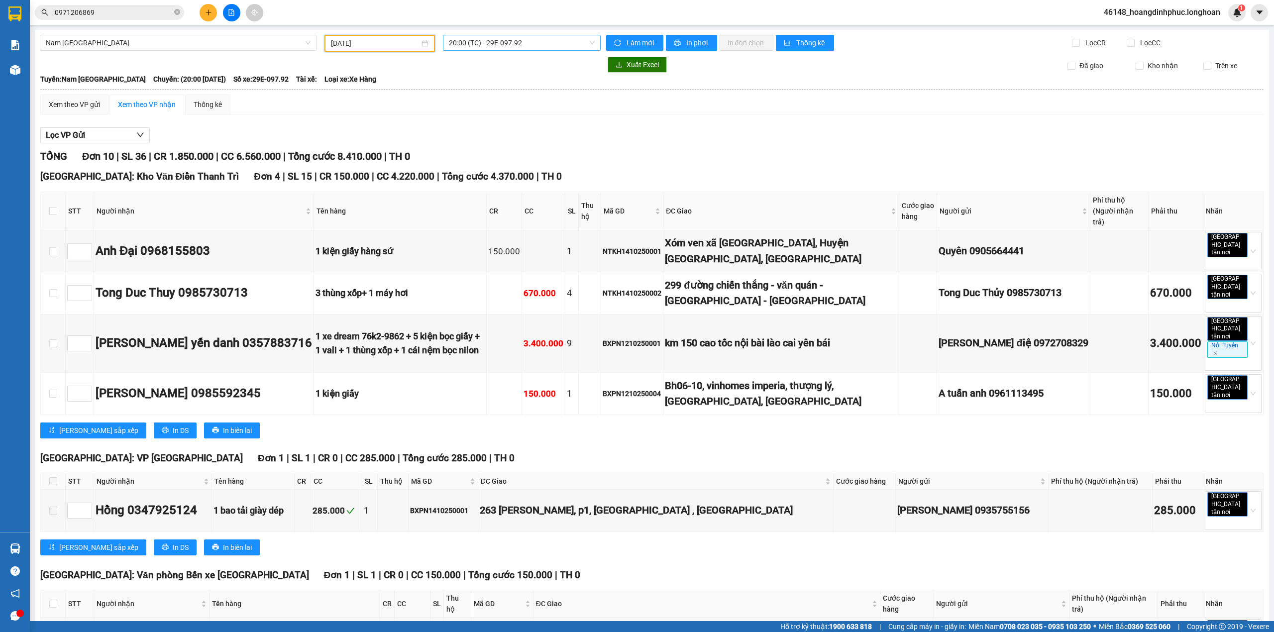
click at [547, 40] on span "20:00 (TC) - 29E-097.92" at bounding box center [522, 42] width 146 height 15
click at [512, 92] on div "22:00 (TC) - 29H-954.95" at bounding box center [484, 94] width 78 height 11
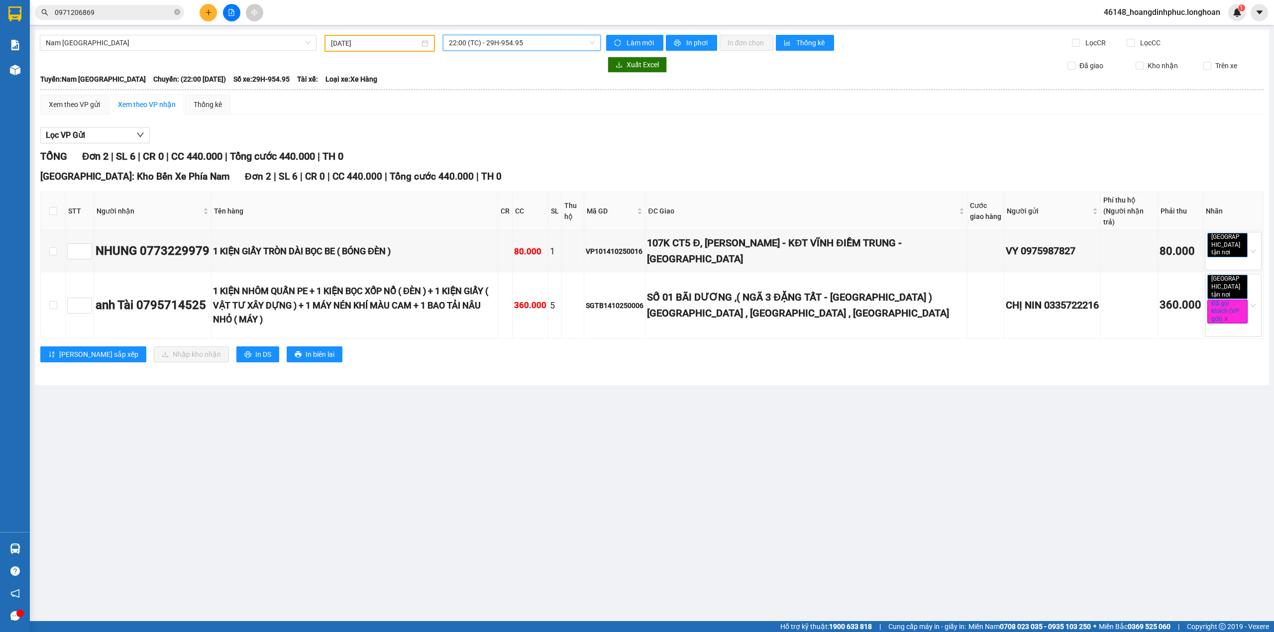
click at [522, 116] on div "Xem theo VP gửi Xem theo VP nhận Thống kê Lọc VP Gửi TỔNG Đơn 2 | SL 6 | CR 0 …" at bounding box center [651, 235] width 1223 height 280
click at [562, 145] on div "Lọc VP Gửi TỔNG Đơn 2 | SL 6 | CR 0 | CC 440.000 | Tổng cước 440.000 | TH 0 [G…" at bounding box center [651, 248] width 1223 height 252
click at [444, 144] on div "Lọc VP Gửi TỔNG Đơn 2 | SL 6 | CR 0 | CC 440.000 | Tổng cước 440.000 | TH 0 [G…" at bounding box center [651, 248] width 1223 height 252
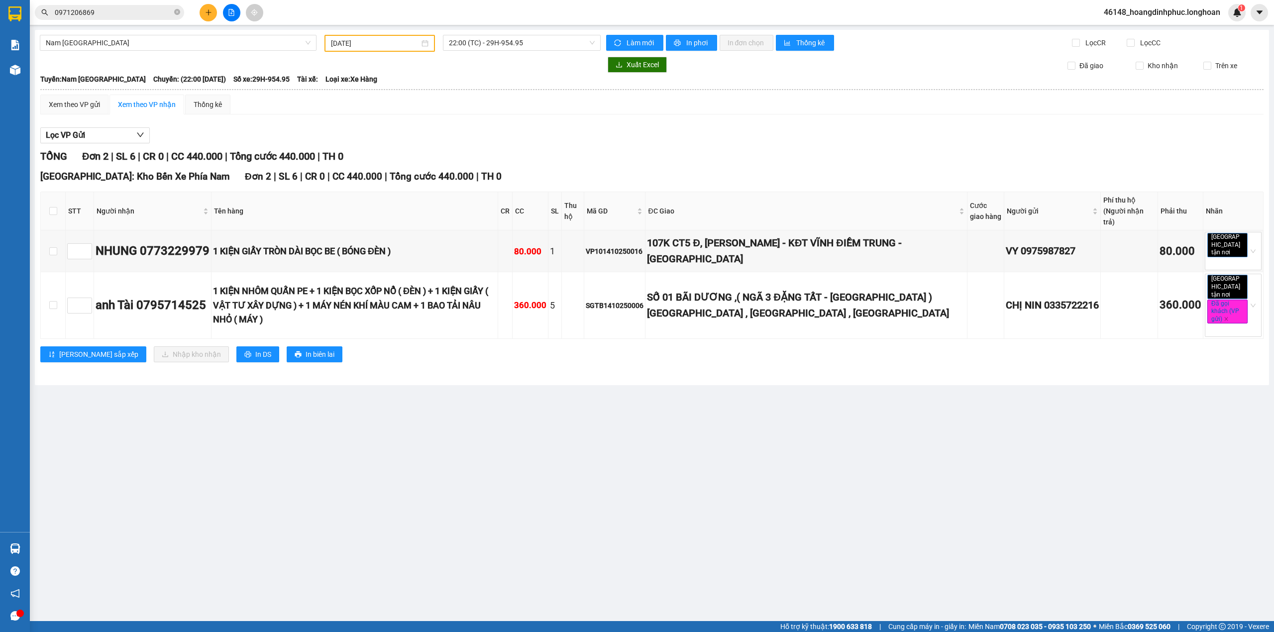
click at [341, 156] on span "TH 0" at bounding box center [332, 156] width 21 height 12
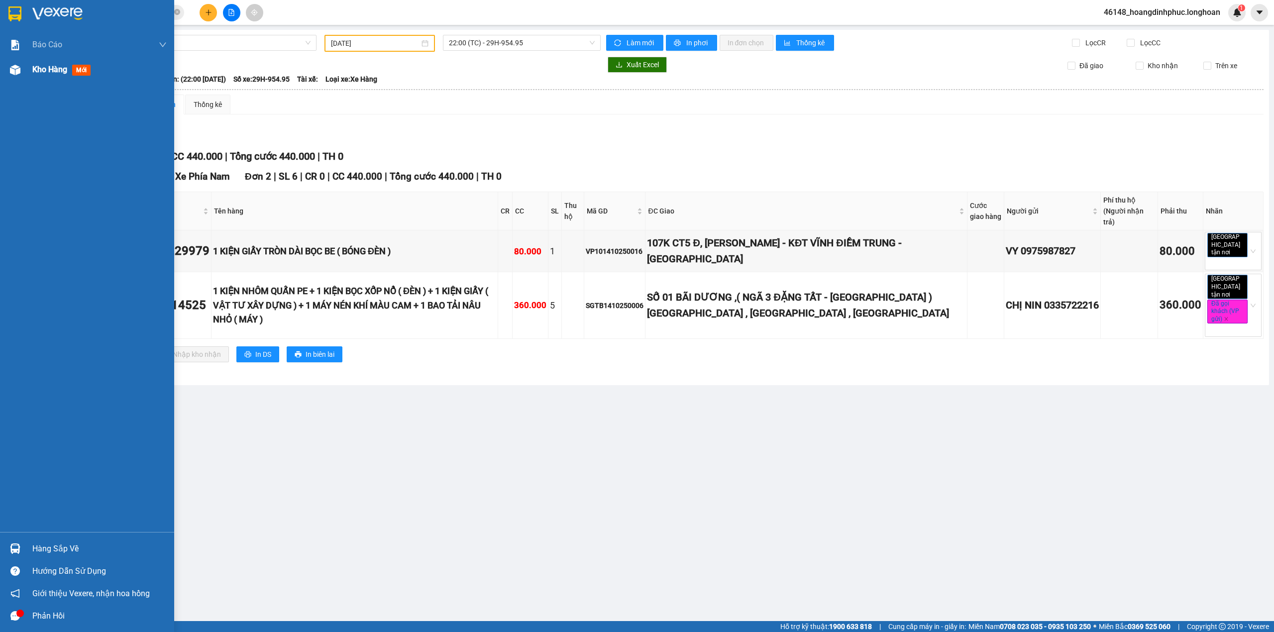
click at [44, 70] on span "Kho hàng" at bounding box center [49, 69] width 35 height 9
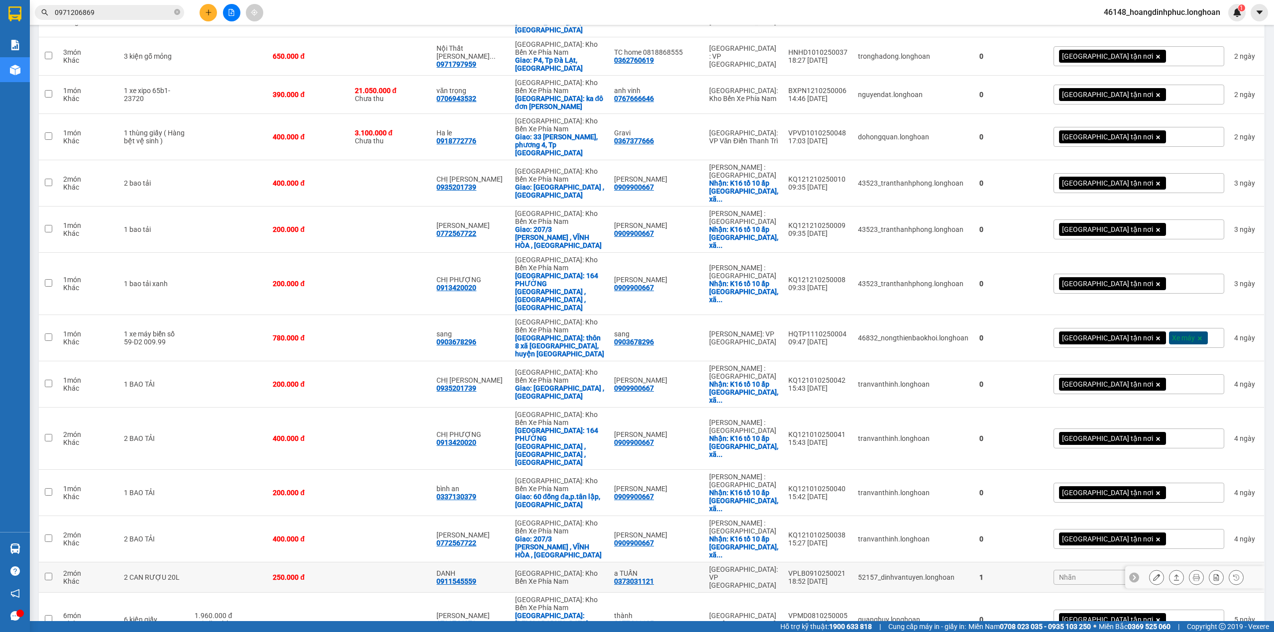
scroll to position [840, 0]
